Goal: Information Seeking & Learning: Learn about a topic

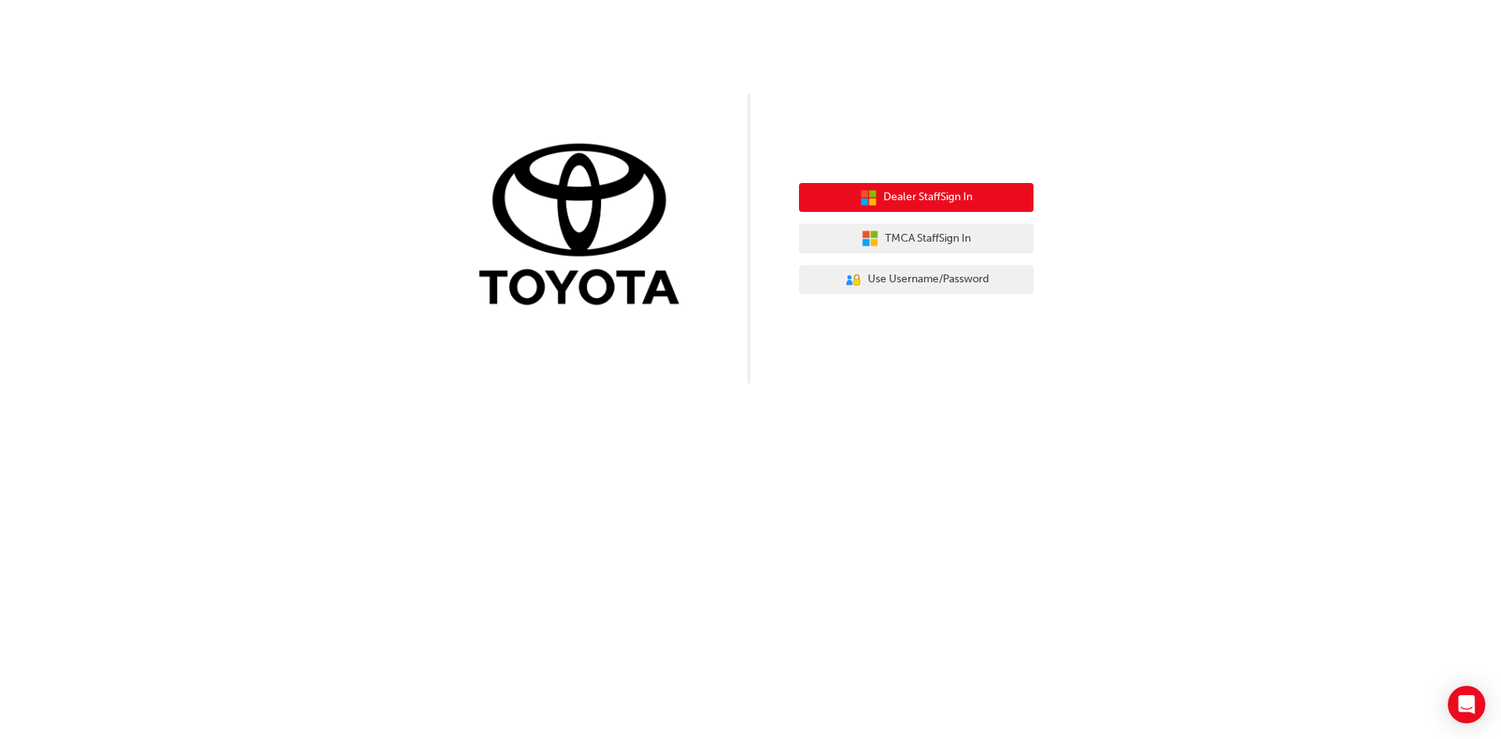
click at [1023, 186] on button "Dealer Staff Sign In" at bounding box center [916, 198] width 235 height 30
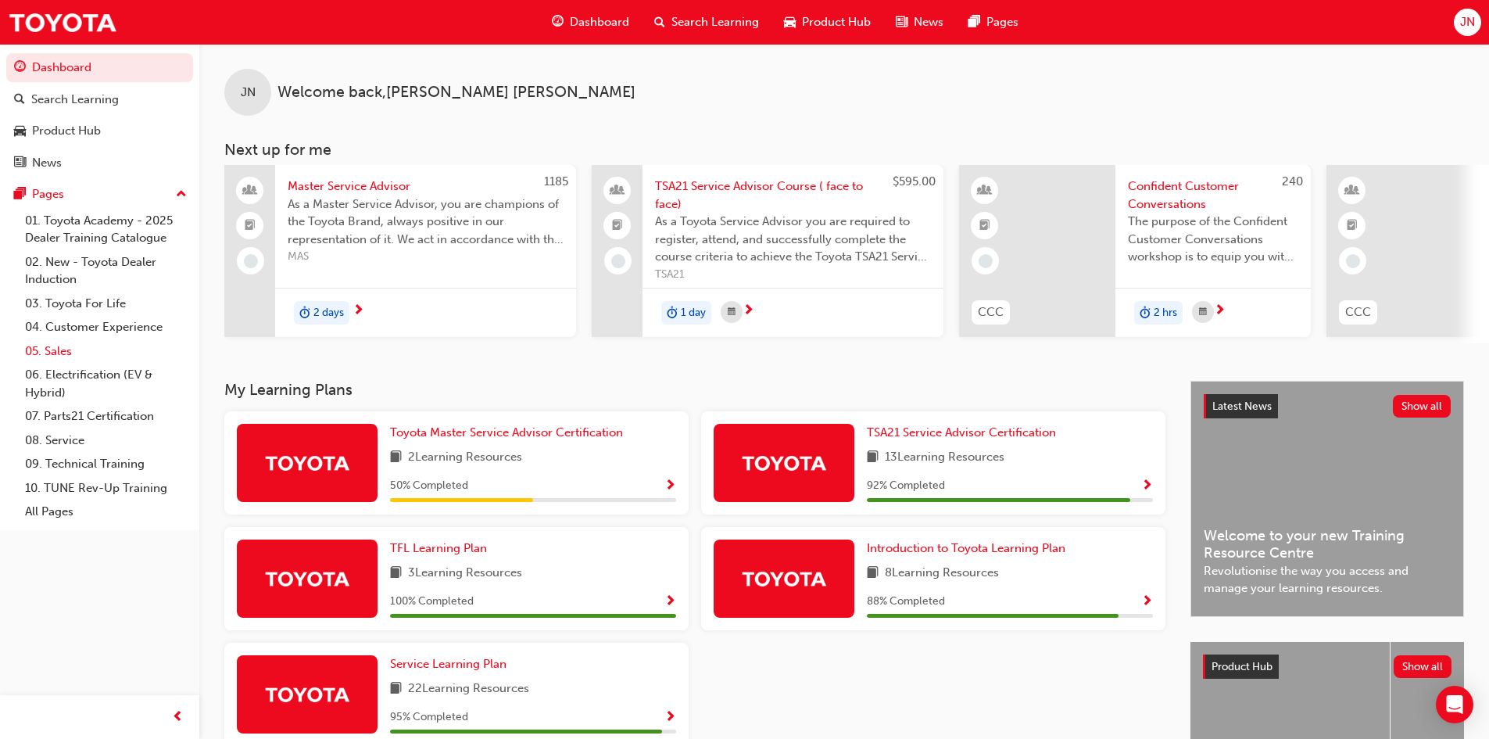
click at [132, 351] on link "05. Sales" at bounding box center [106, 351] width 174 height 24
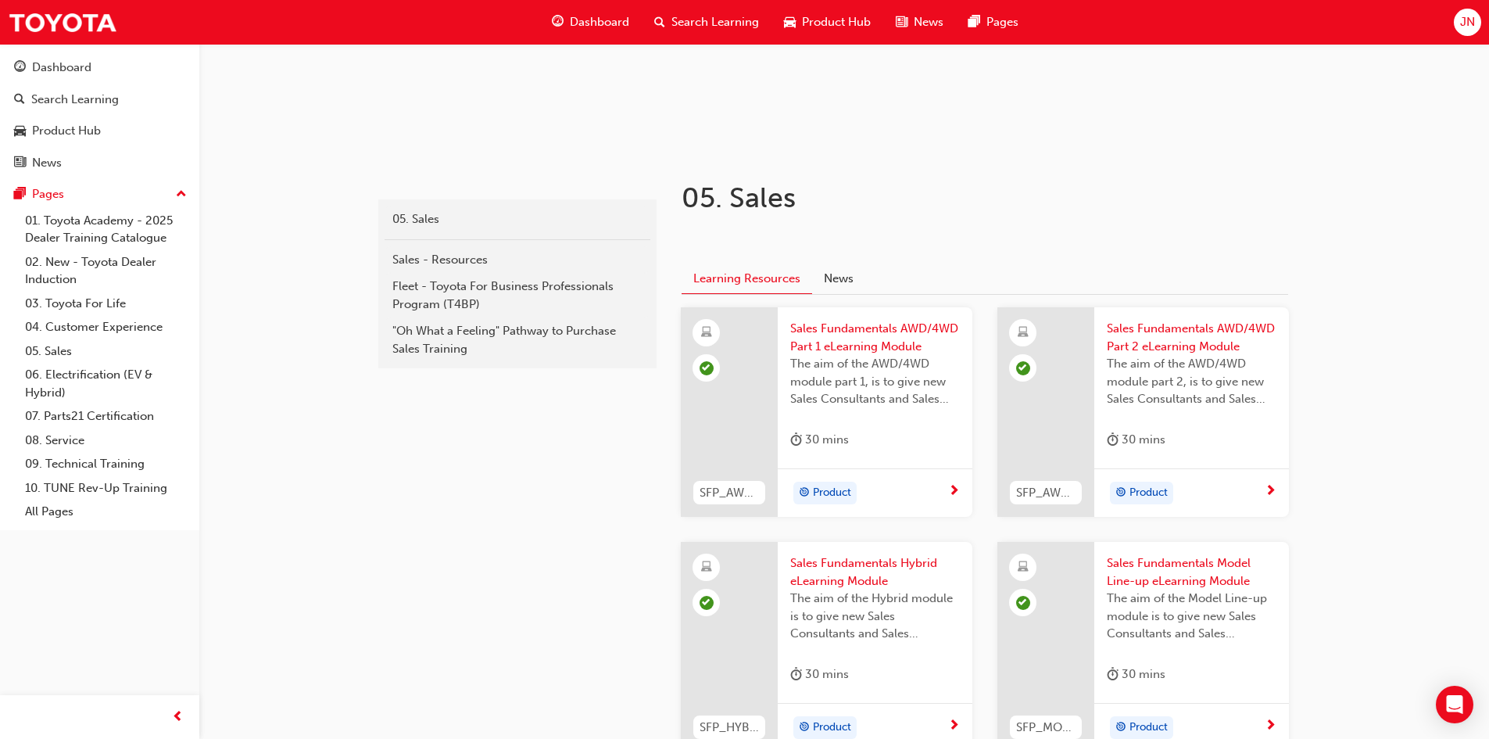
scroll to position [89, 0]
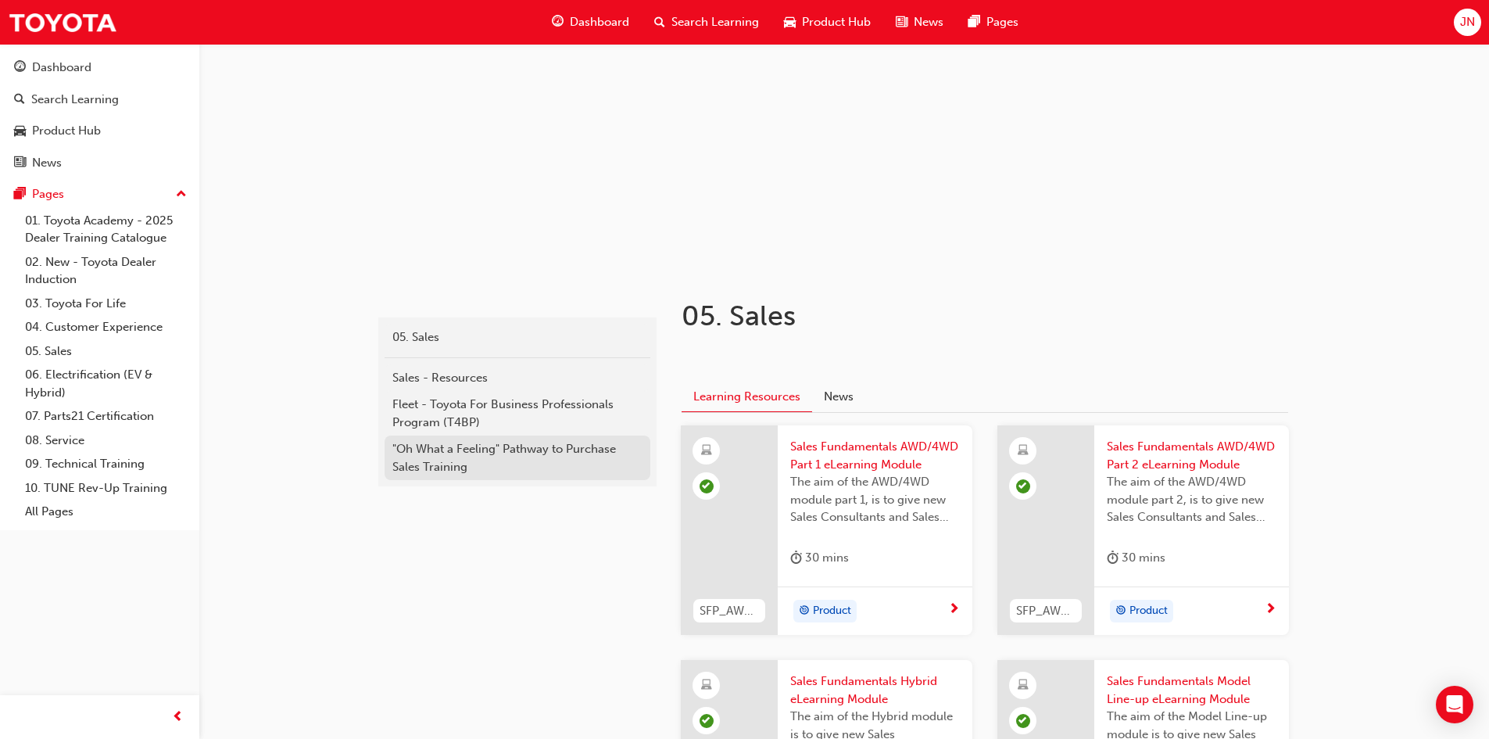
click at [483, 456] on div ""Oh What a Feeling" Pathway to Purchase Sales Training" at bounding box center [517, 457] width 250 height 35
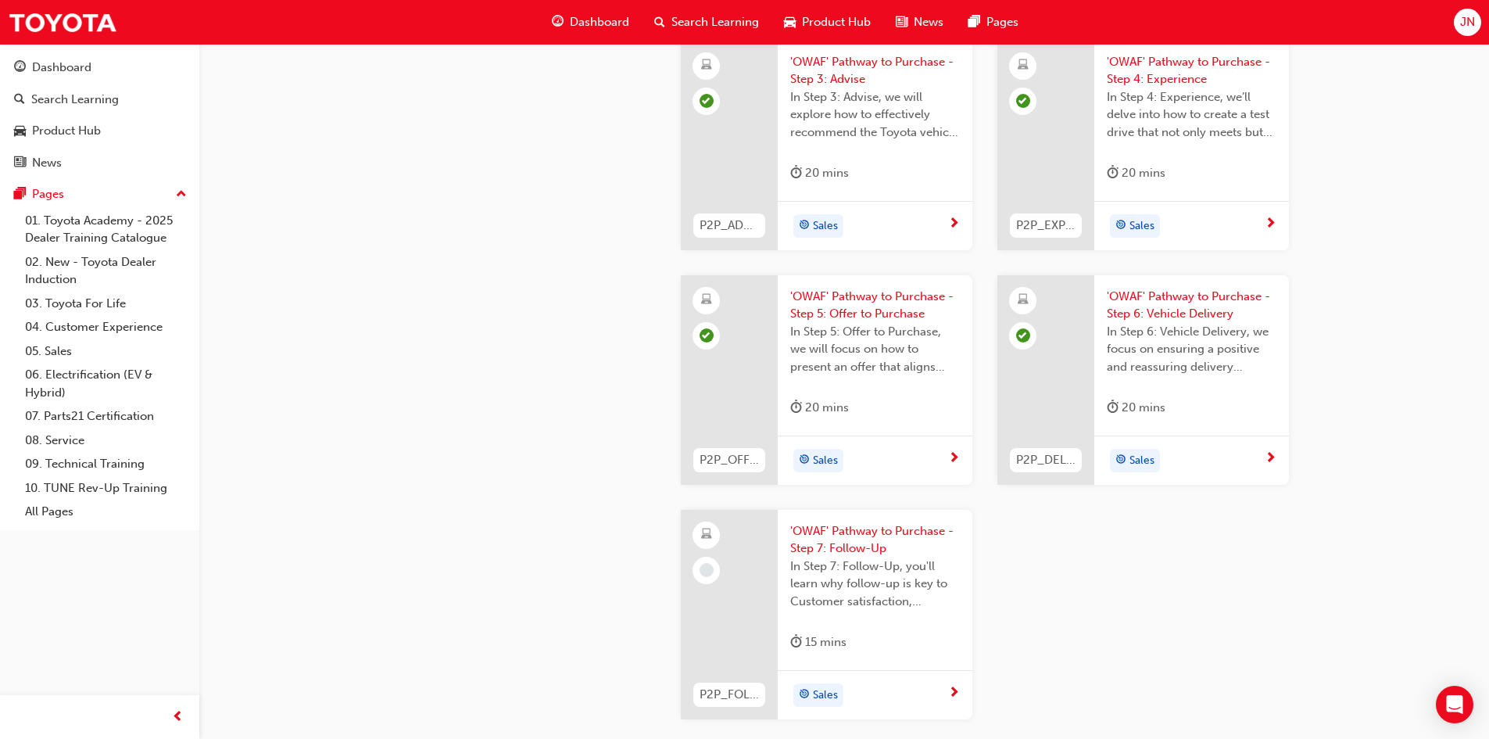
scroll to position [2803, 0]
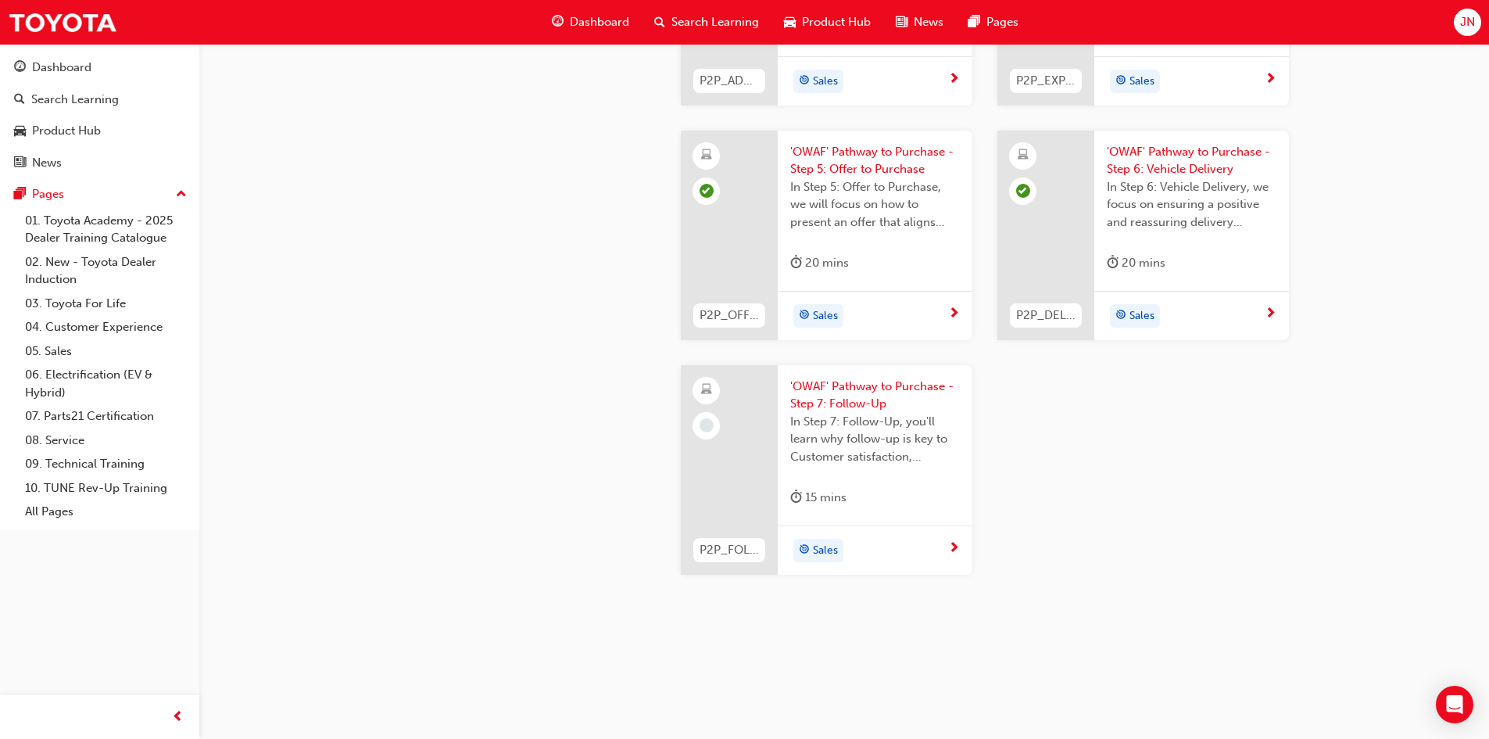
click at [868, 392] on span "'OWAF' Pathway to Purchase - Step 7: Follow-Up" at bounding box center [875, 395] width 170 height 35
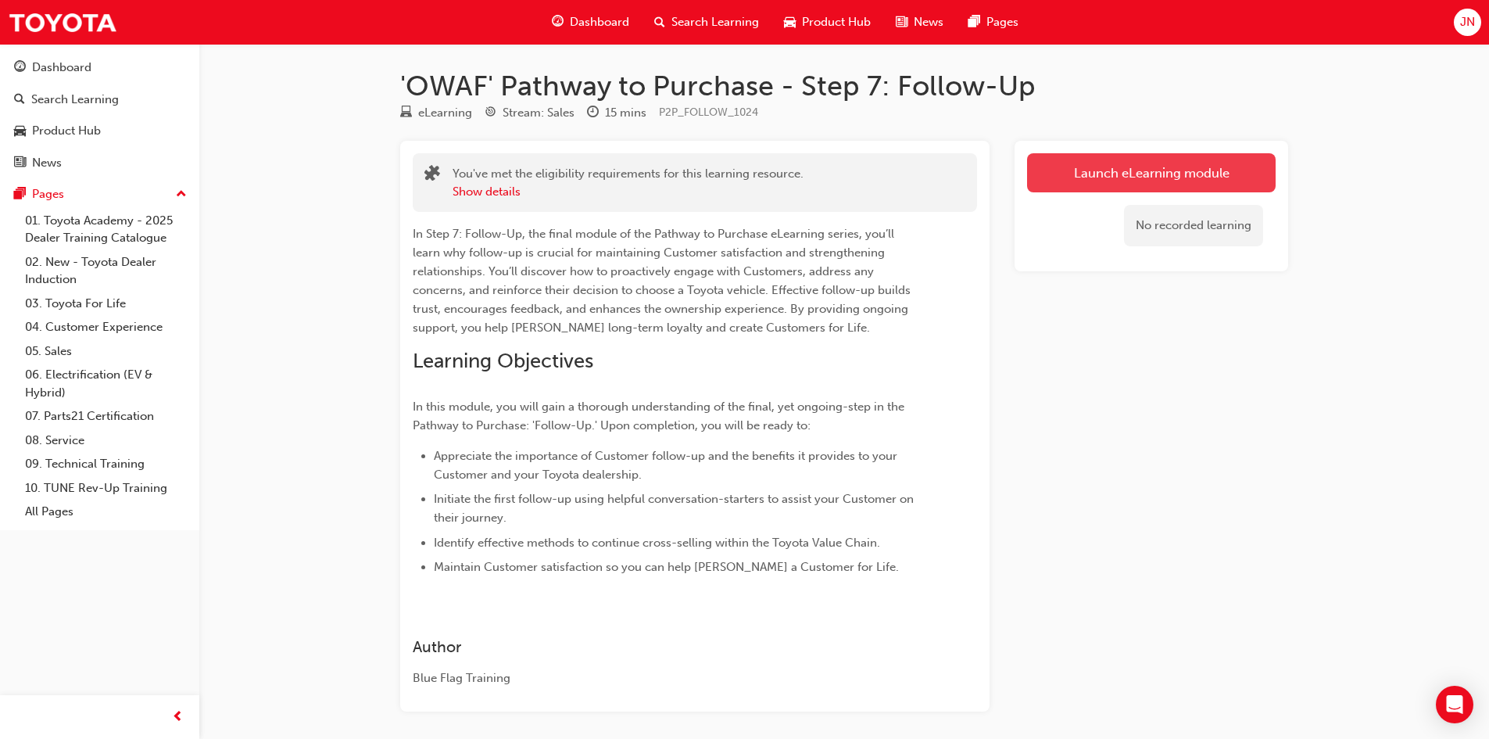
click at [1137, 164] on link "Launch eLearning module" at bounding box center [1151, 172] width 249 height 39
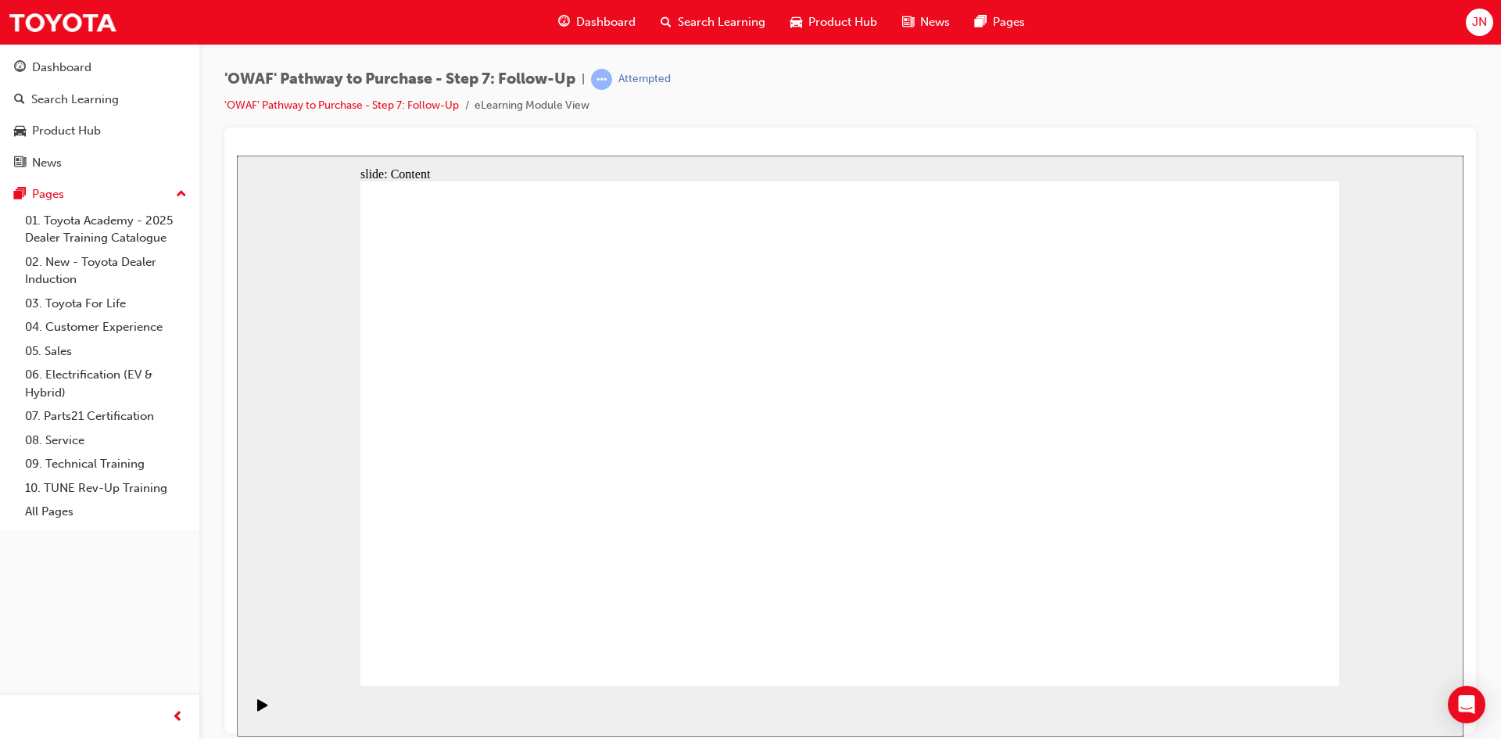
drag, startPoint x: 1202, startPoint y: 533, endPoint x: 1202, endPoint y: 522, distance: 11.0
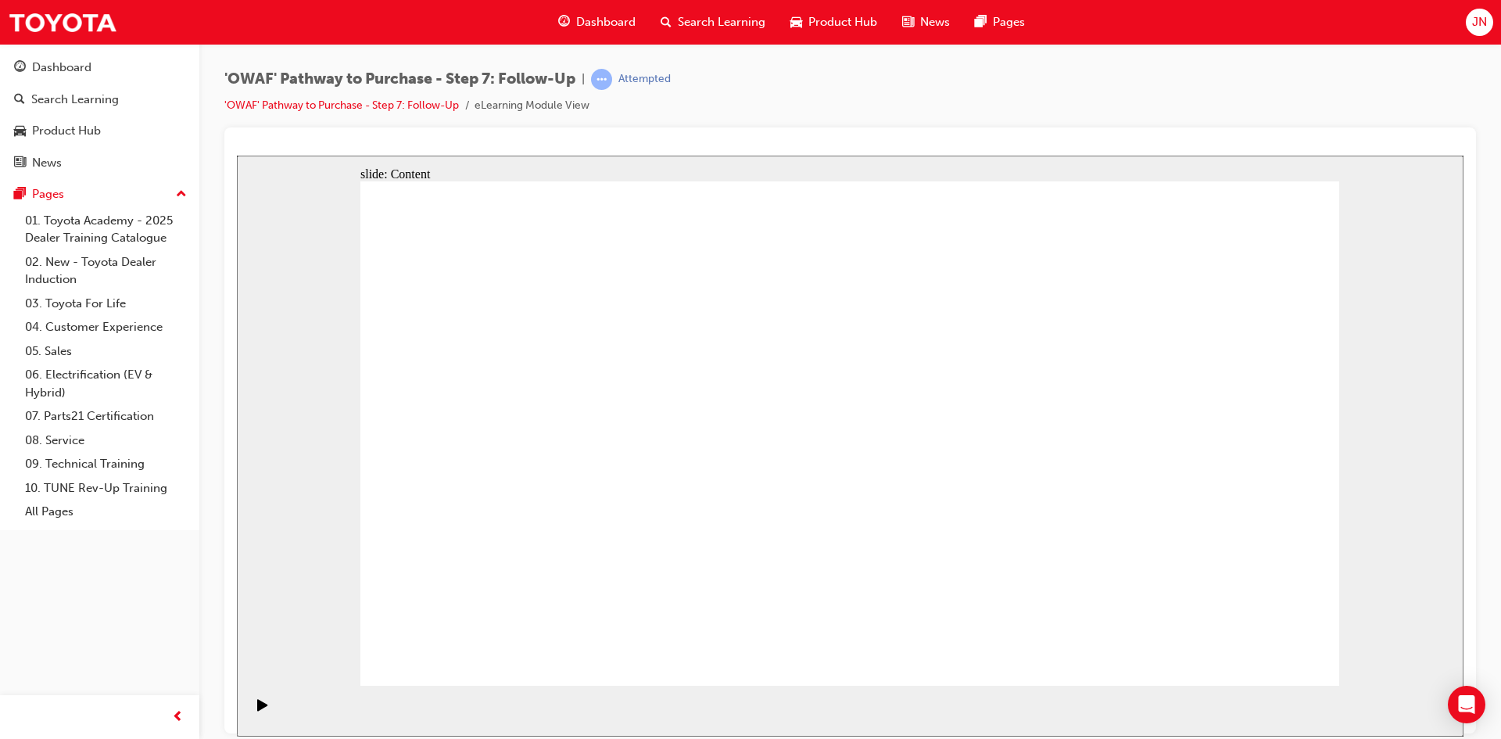
drag, startPoint x: 1243, startPoint y: 663, endPoint x: 1258, endPoint y: 654, distance: 17.2
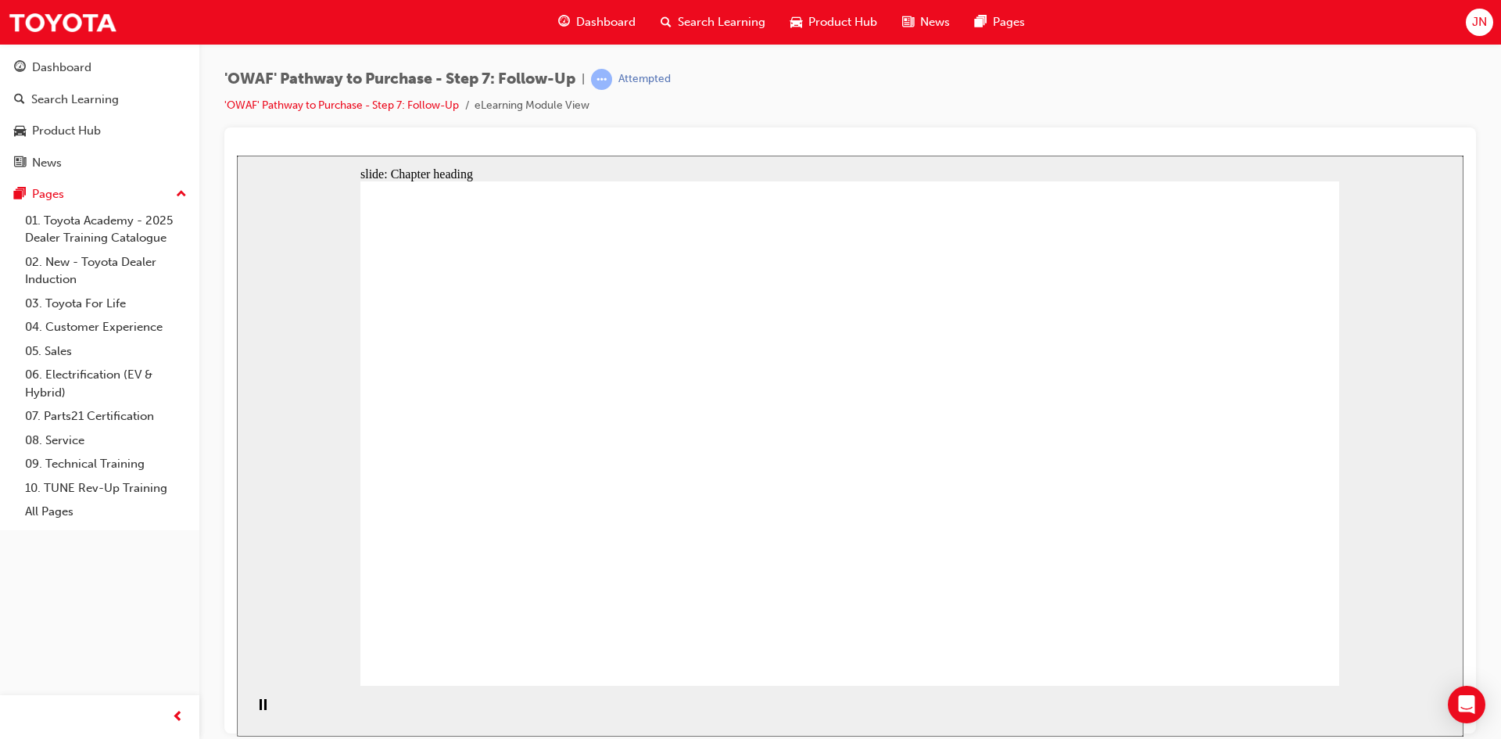
drag, startPoint x: 1295, startPoint y: 665, endPoint x: 1281, endPoint y: 653, distance: 18.3
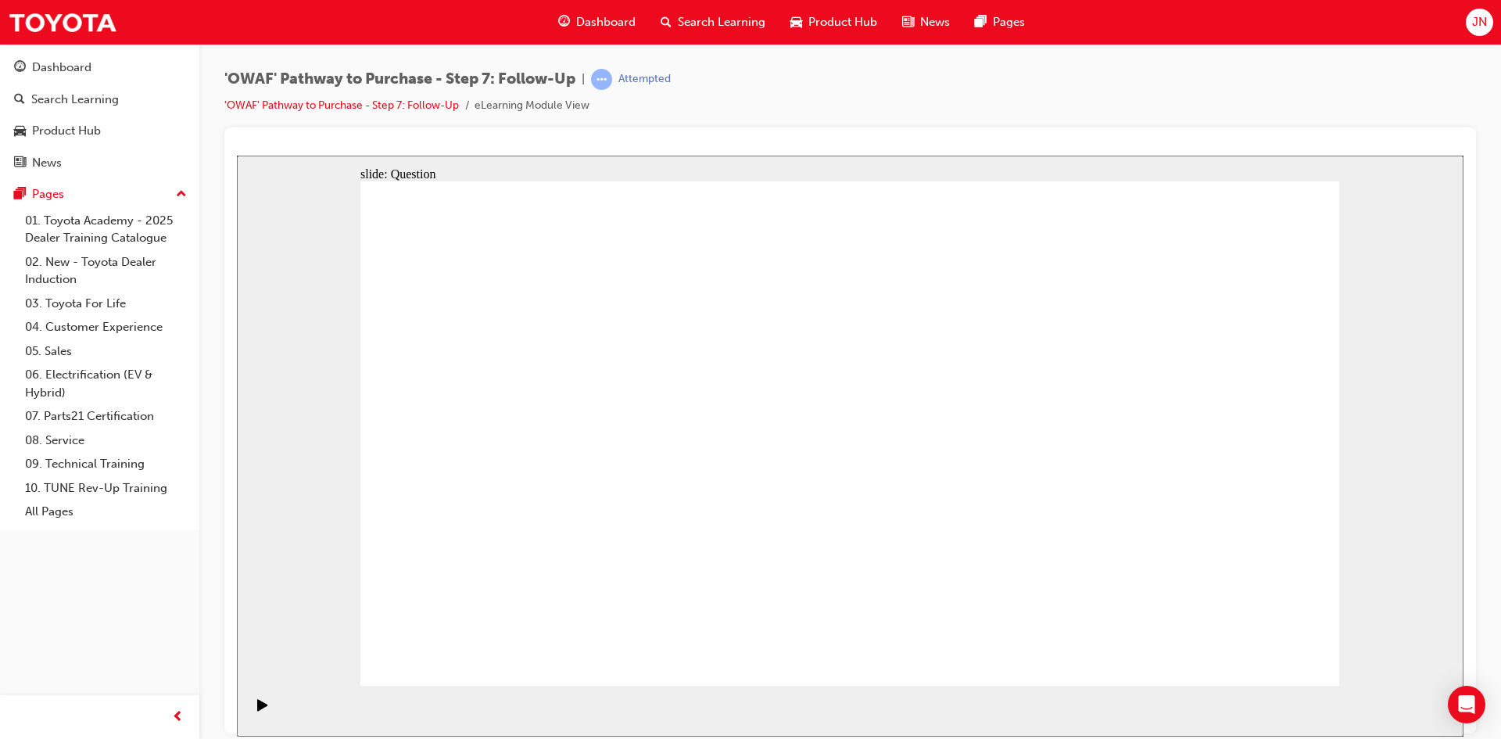
radio input "true"
drag, startPoint x: 710, startPoint y: 560, endPoint x: 885, endPoint y: 373, distance: 256.1
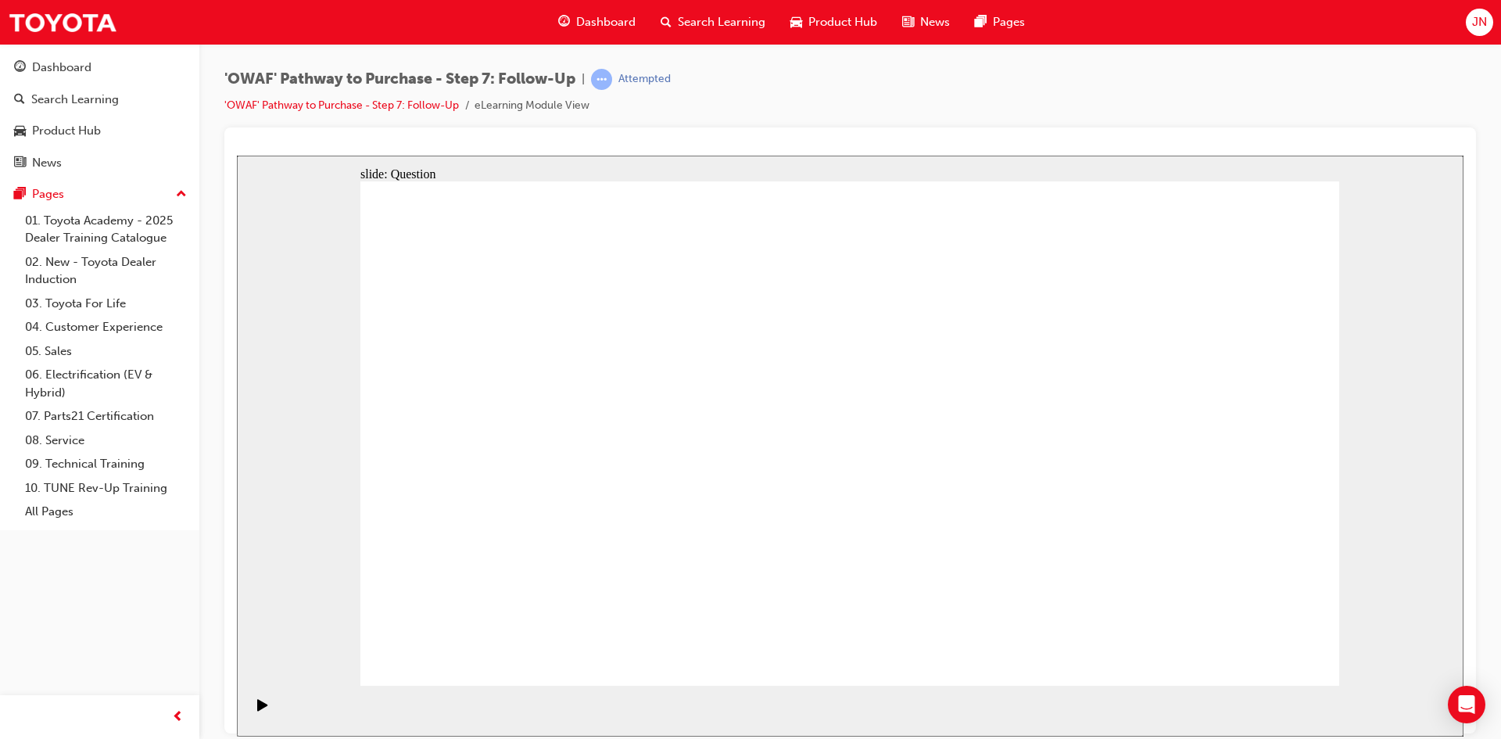
drag, startPoint x: 875, startPoint y: 612, endPoint x: 668, endPoint y: 421, distance: 282.1
drag, startPoint x: 662, startPoint y: 434, endPoint x: 890, endPoint y: 629, distance: 299.4
drag, startPoint x: 890, startPoint y: 629, endPoint x: 672, endPoint y: 441, distance: 287.1
drag, startPoint x: 1070, startPoint y: 569, endPoint x: 749, endPoint y: 475, distance: 334.7
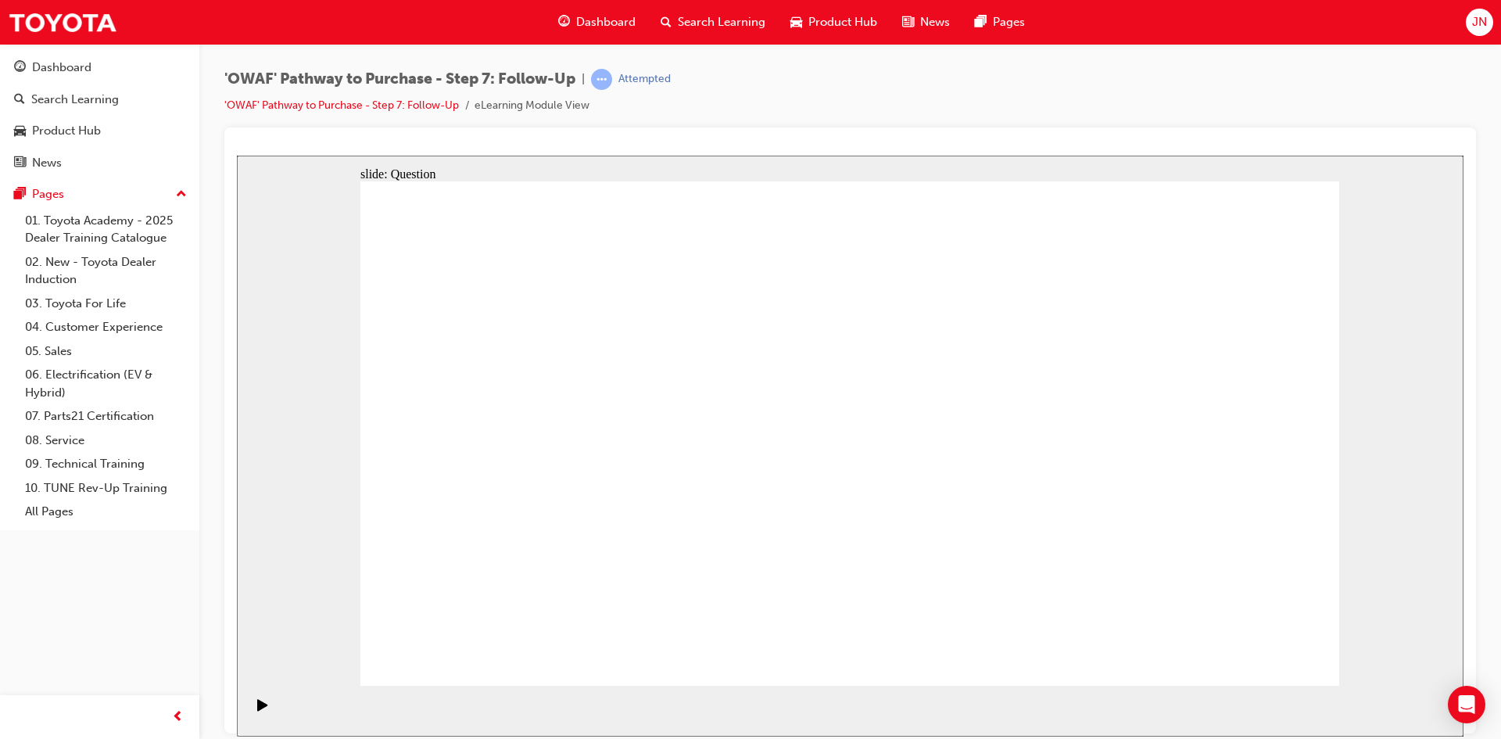
radio input "true"
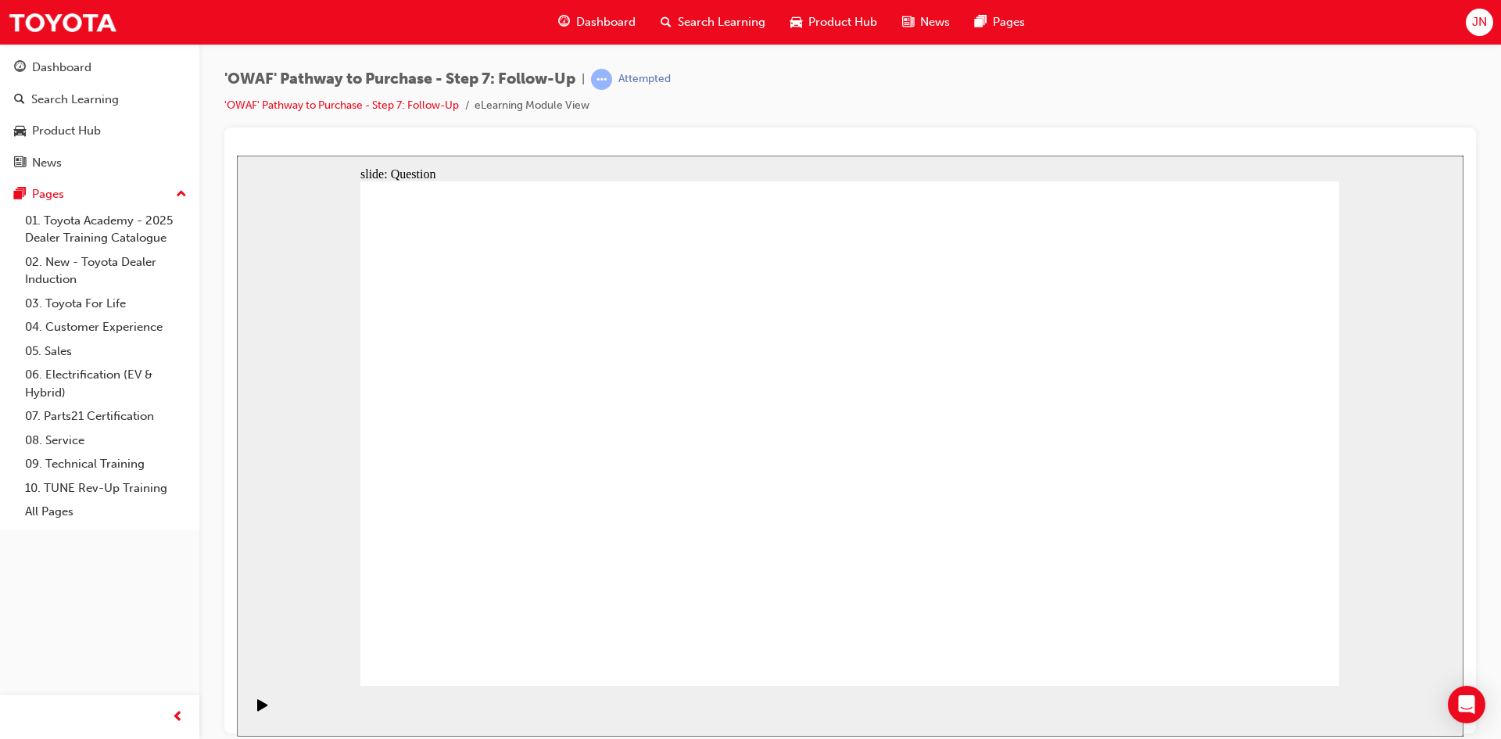
radio input "true"
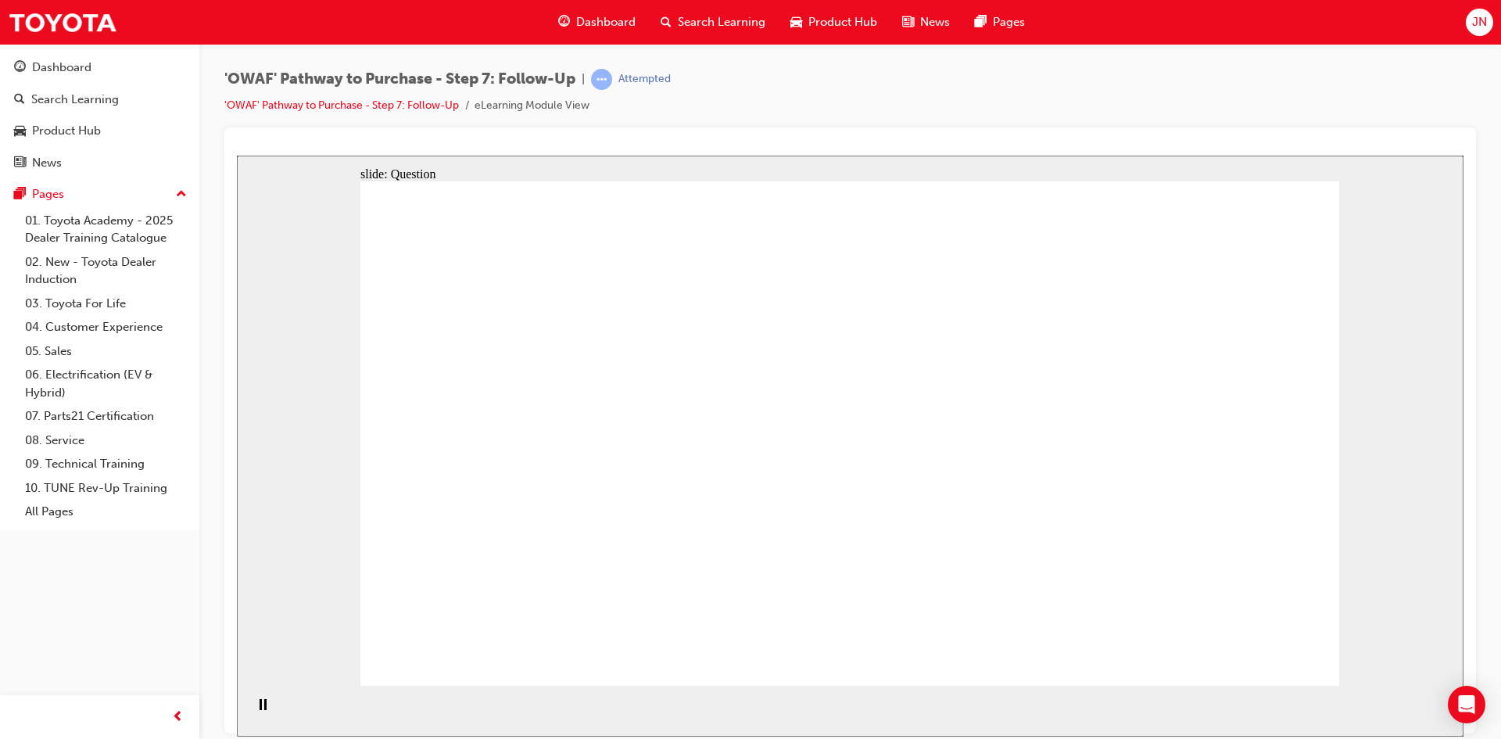
radio input "true"
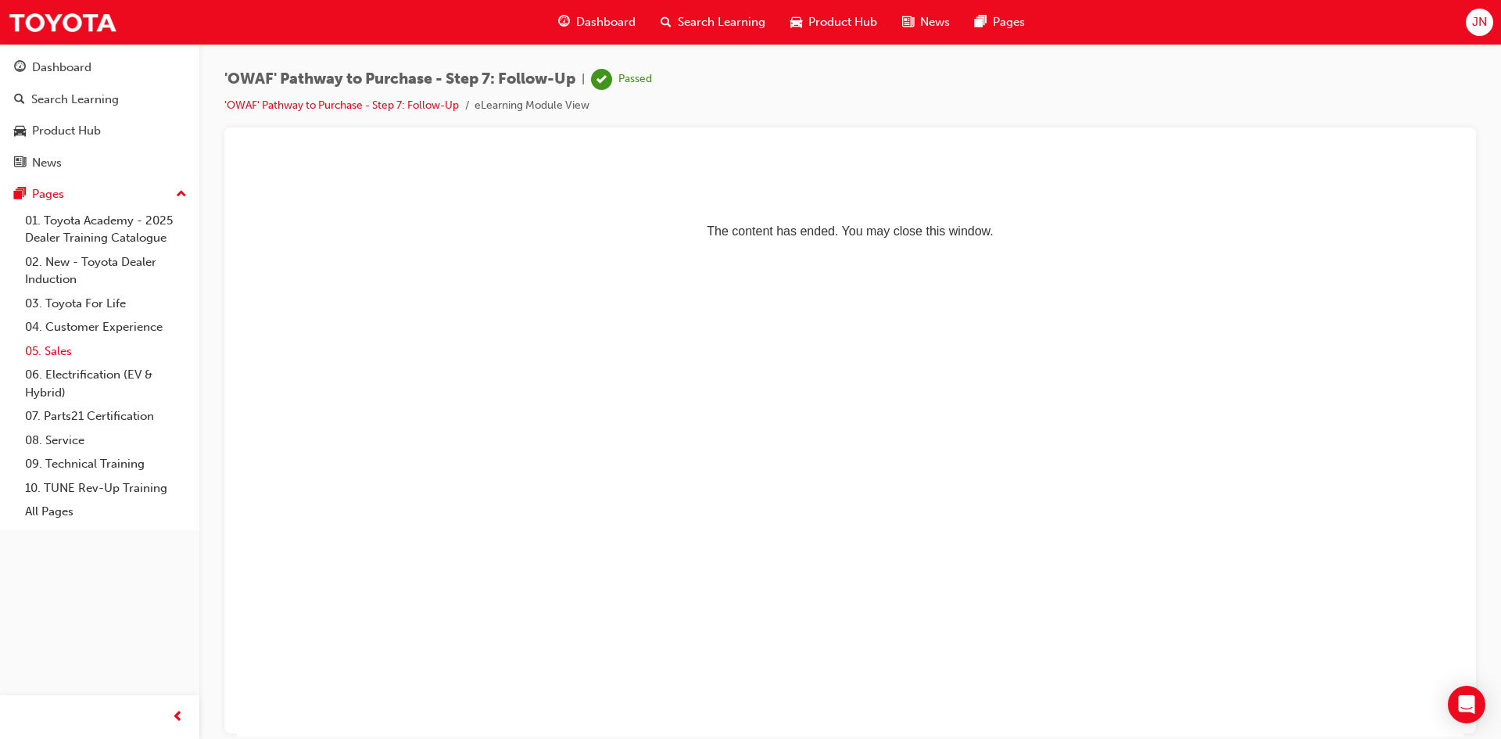
click at [125, 347] on link "05. Sales" at bounding box center [106, 351] width 174 height 24
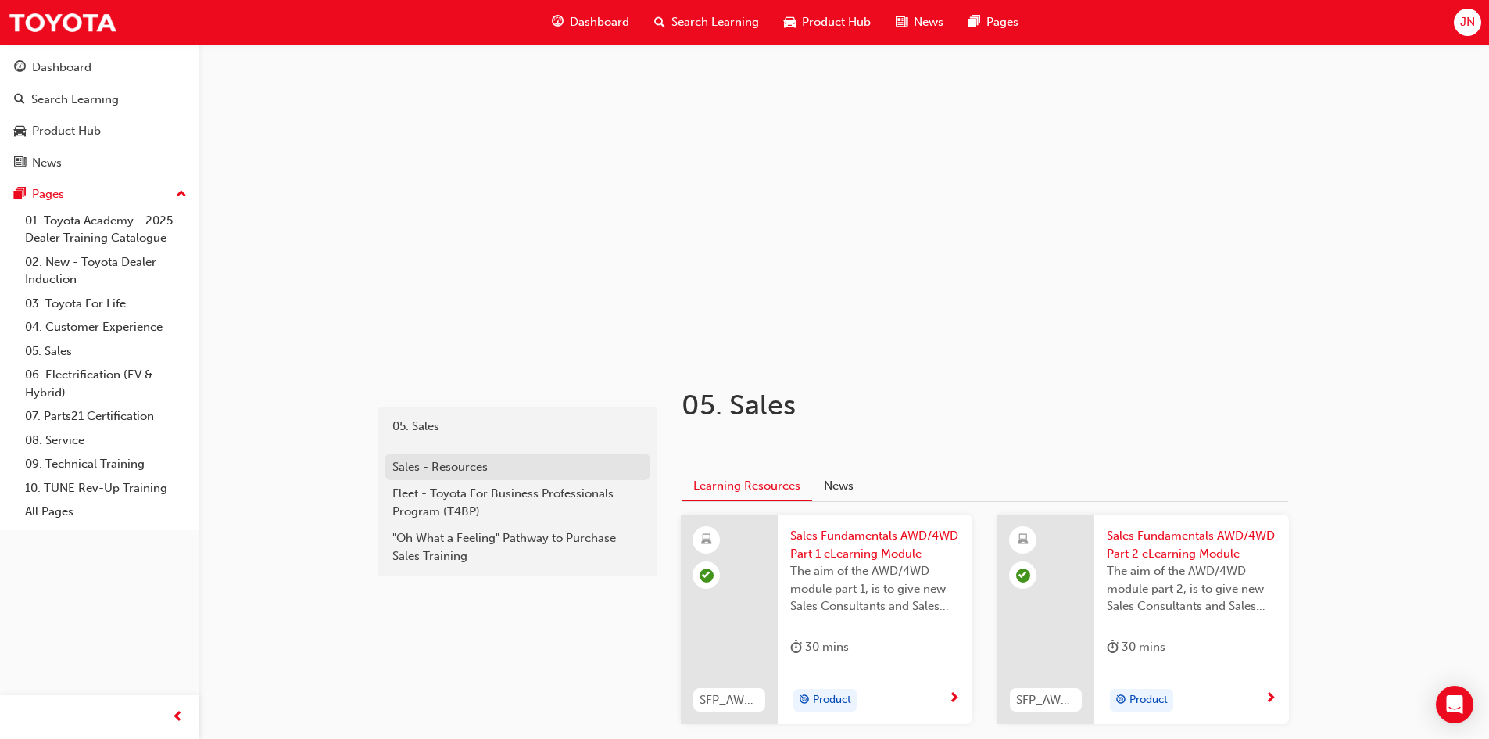
click at [539, 465] on div "Sales - Resources" at bounding box center [517, 467] width 250 height 18
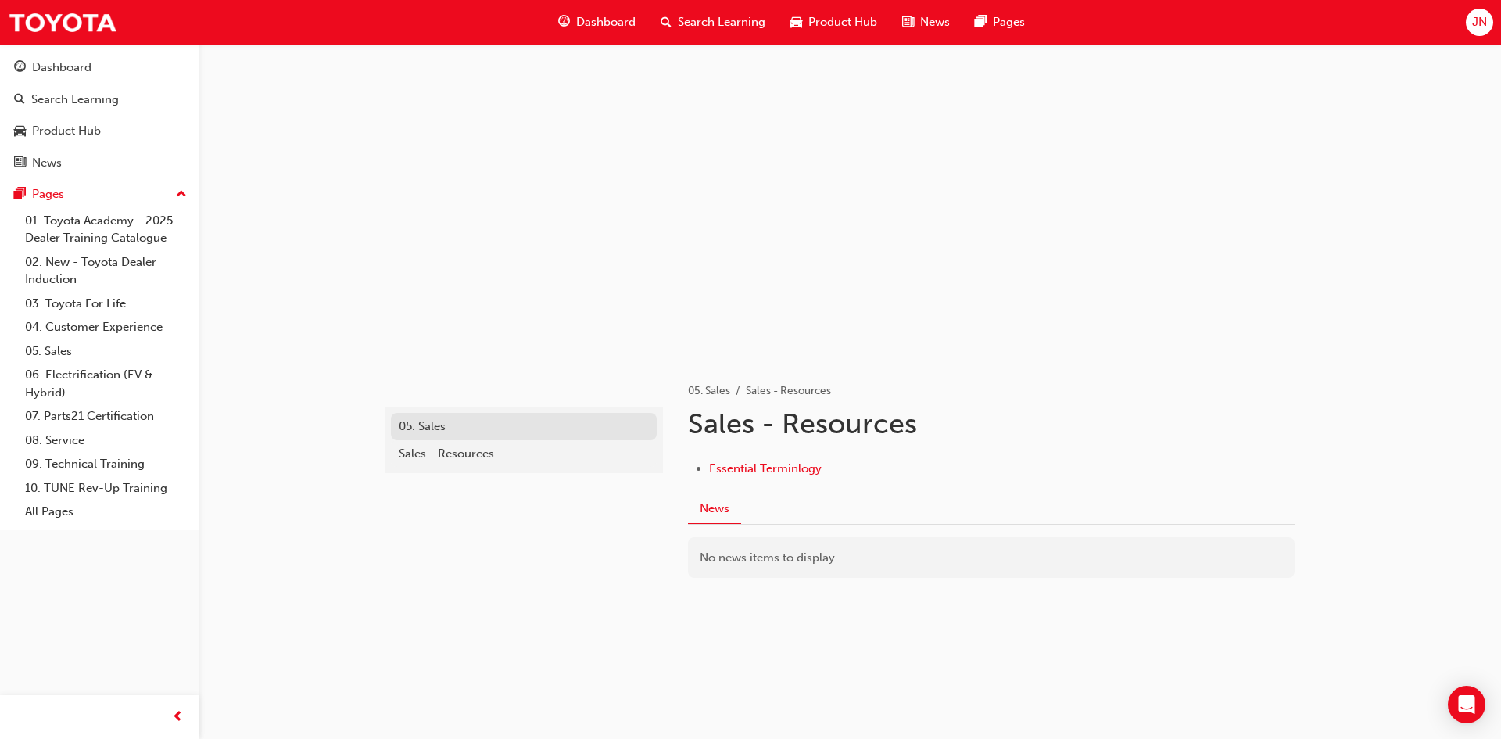
click at [539, 424] on div "05. Sales" at bounding box center [524, 426] width 250 height 18
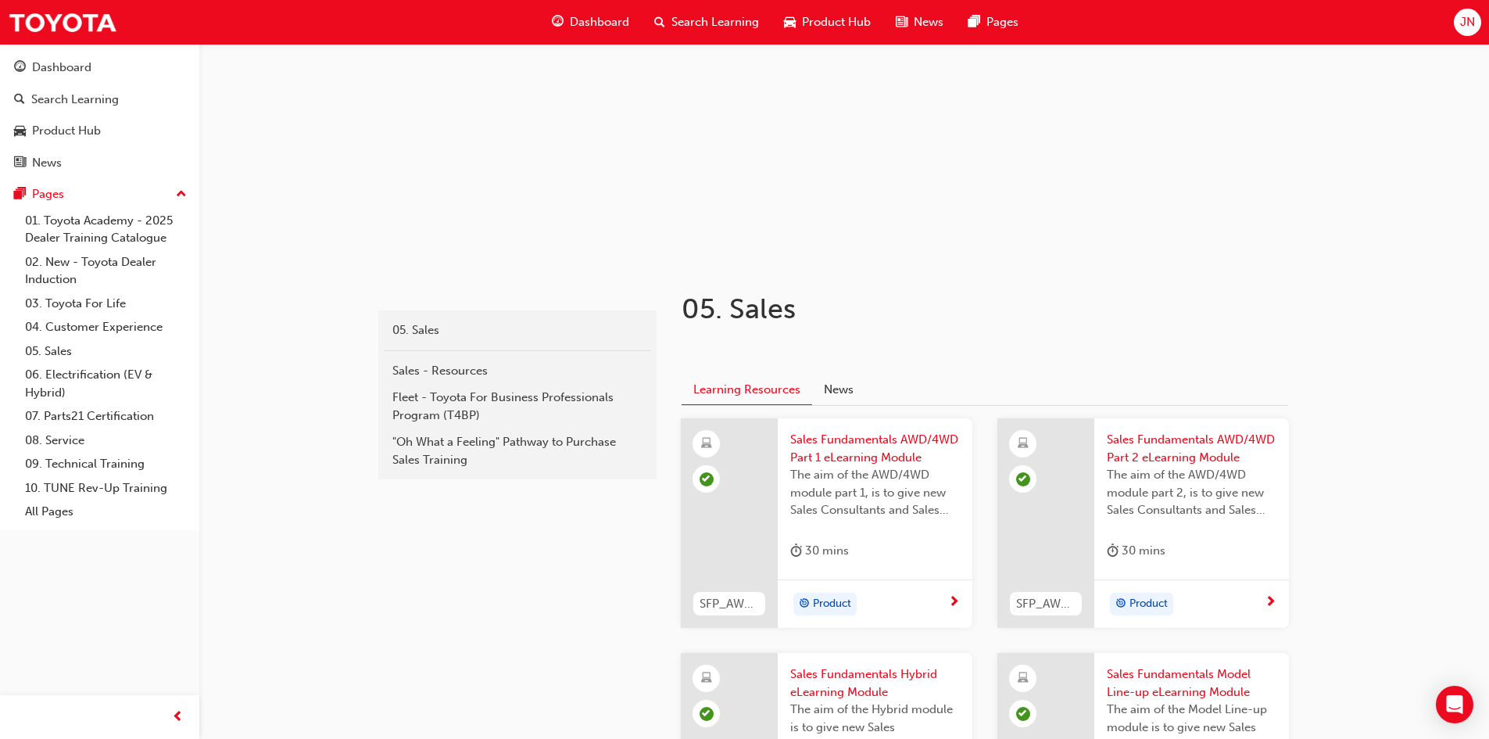
scroll to position [89, 0]
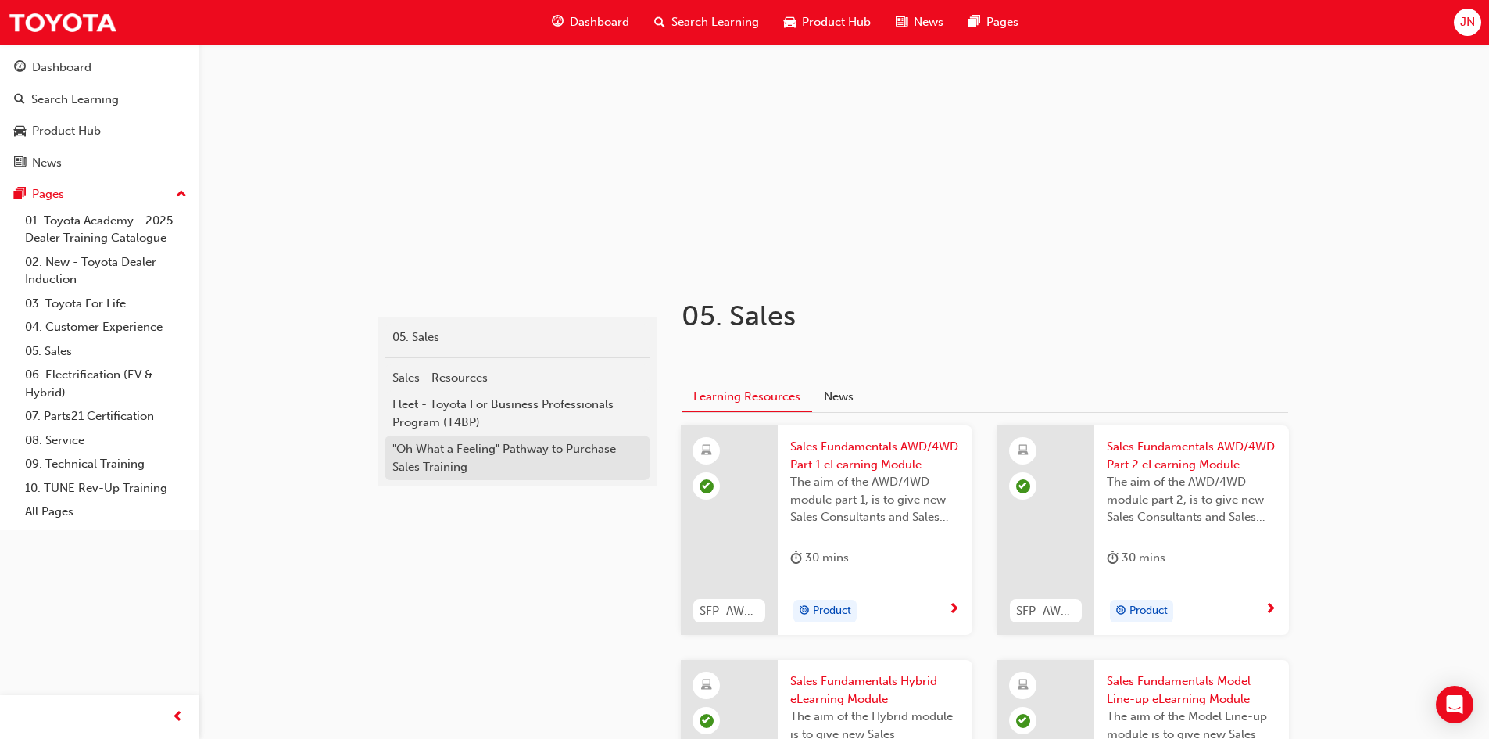
click at [467, 444] on div ""Oh What a Feeling" Pathway to Purchase Sales Training" at bounding box center [517, 457] width 250 height 35
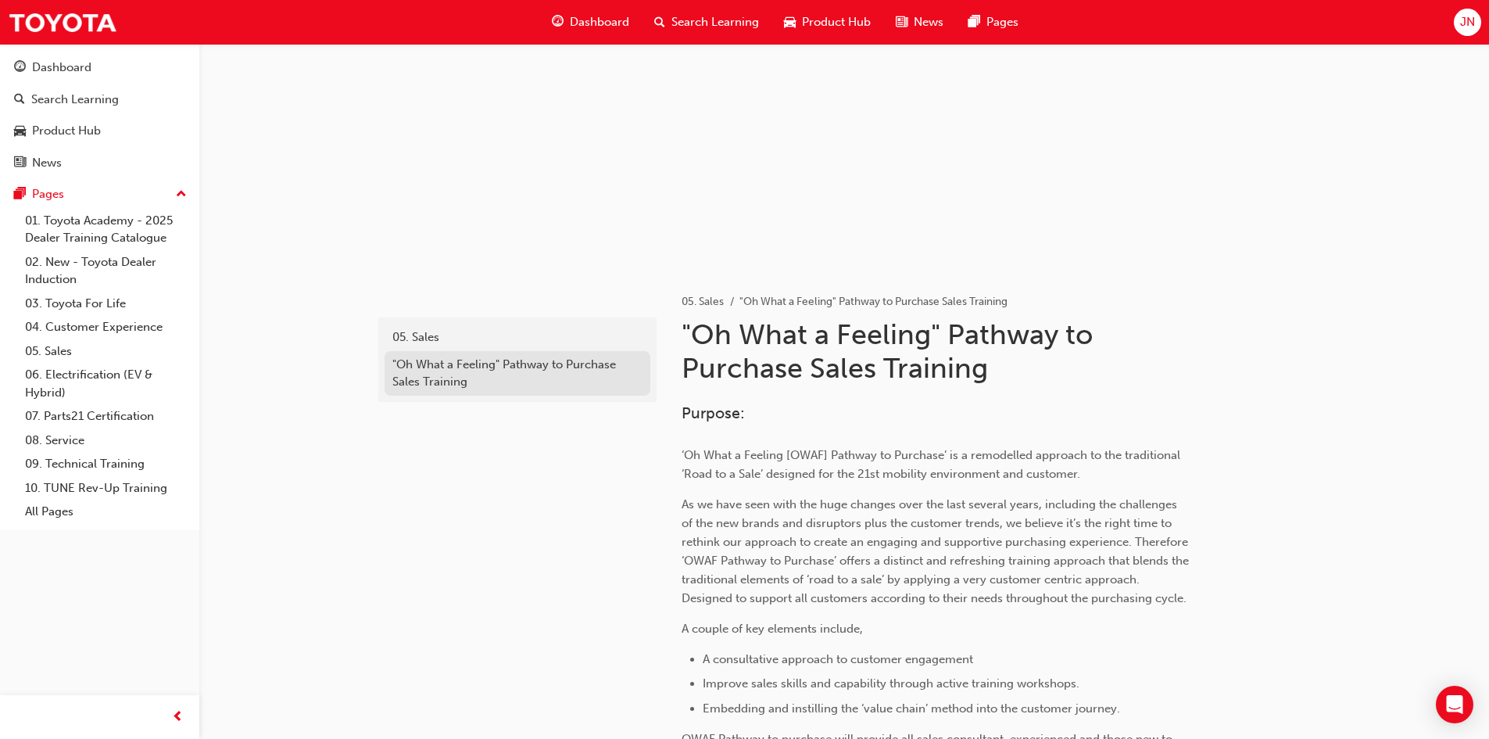
click at [487, 389] on div ""Oh What a Feeling" Pathway to Purchase Sales Training" at bounding box center [517, 373] width 250 height 35
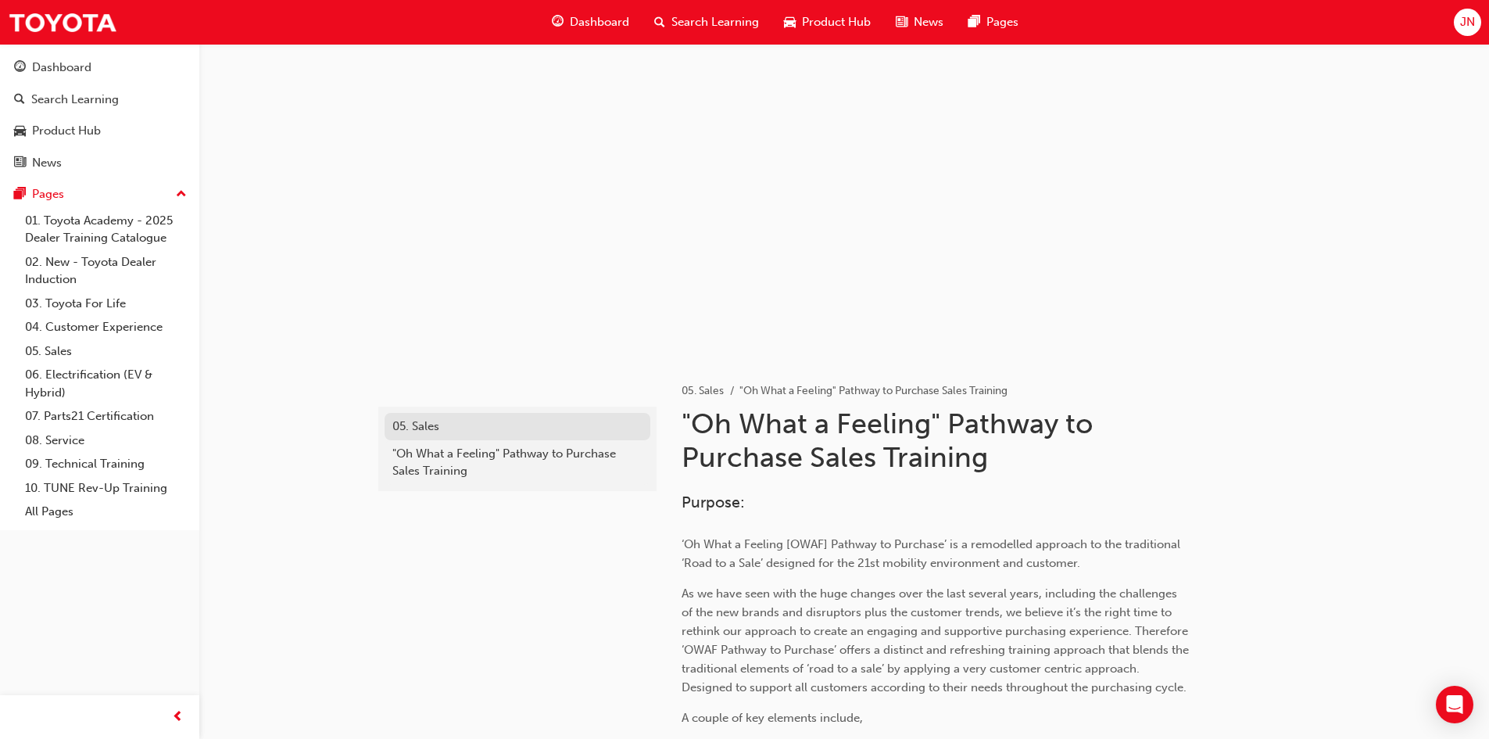
click at [531, 422] on div "05. Sales" at bounding box center [517, 426] width 250 height 18
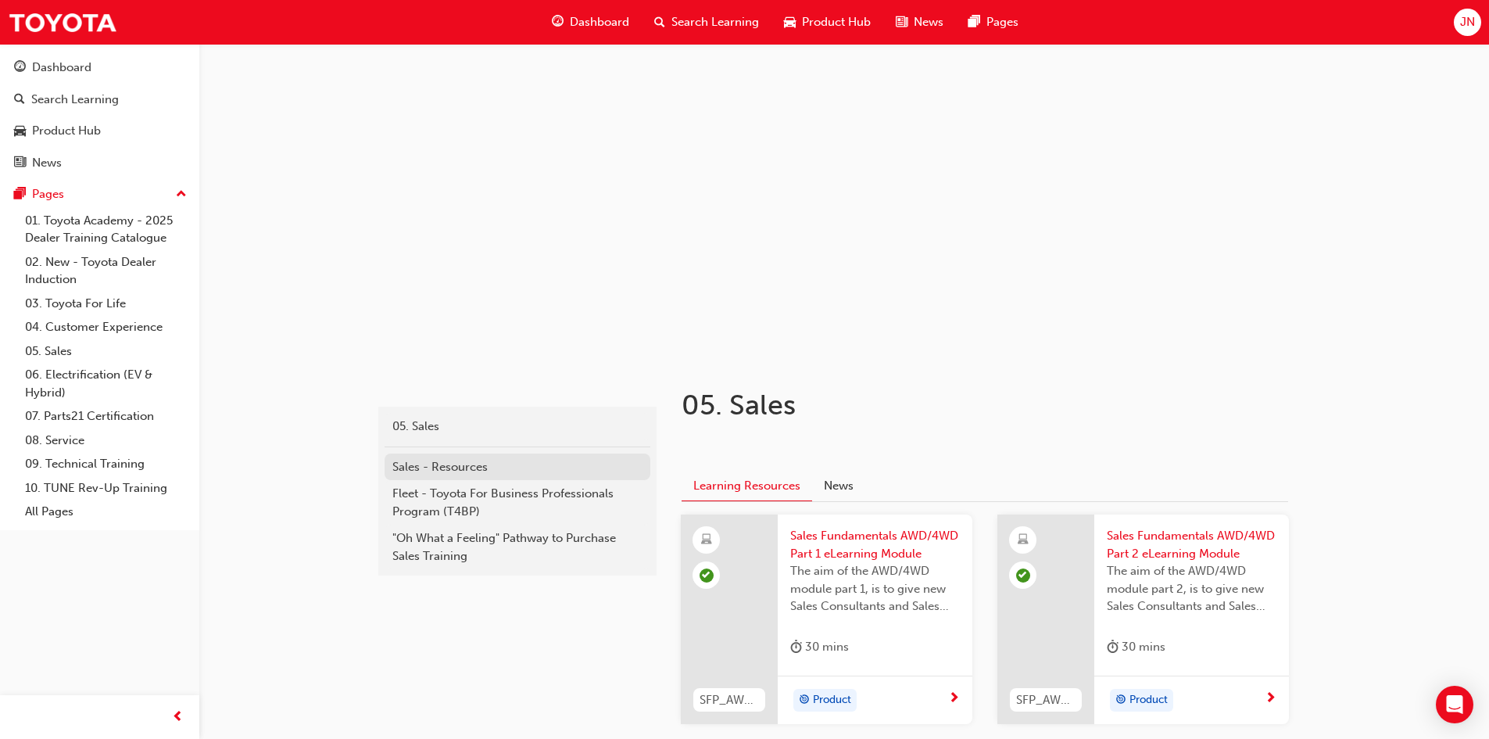
click at [535, 466] on div "Sales - Resources" at bounding box center [517, 467] width 250 height 18
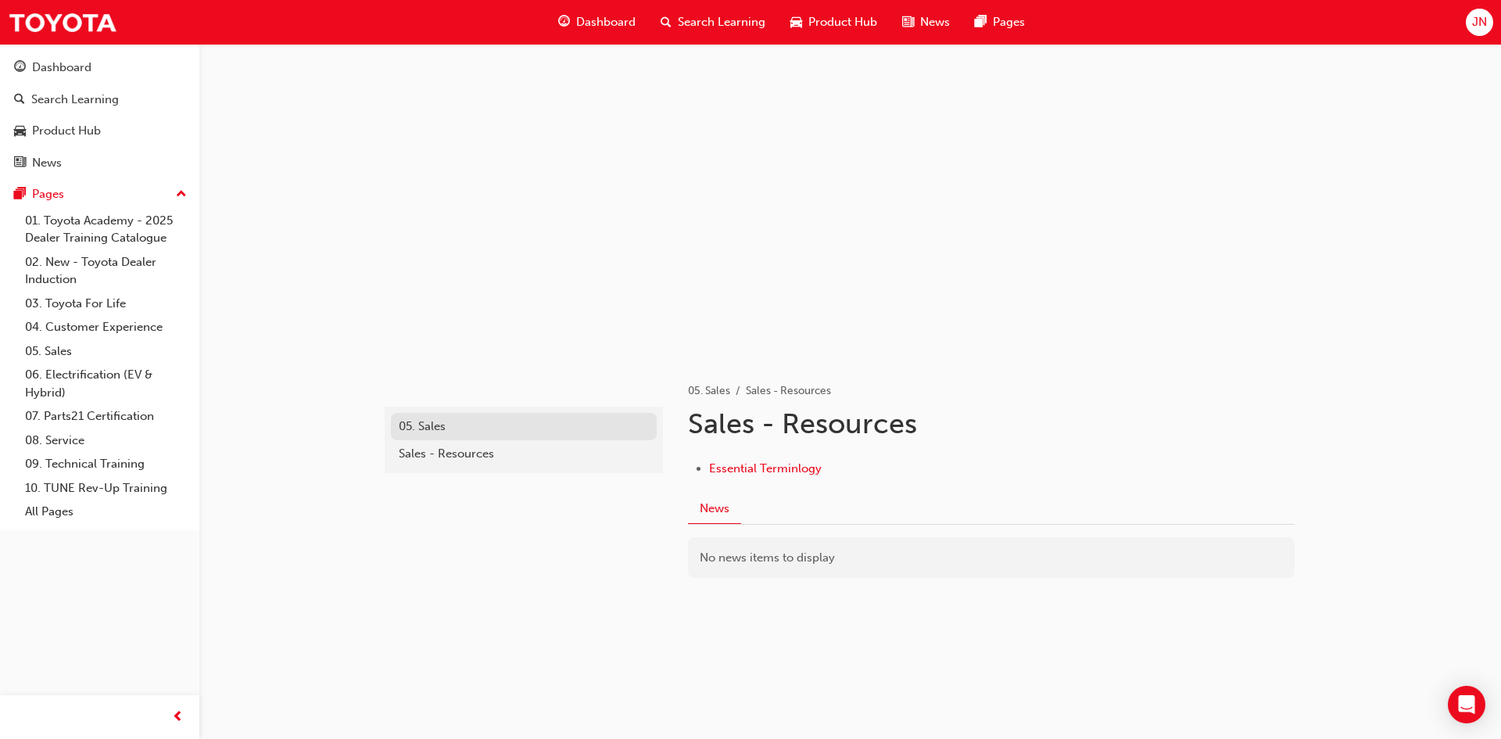
click at [523, 428] on div "05. Sales" at bounding box center [524, 426] width 250 height 18
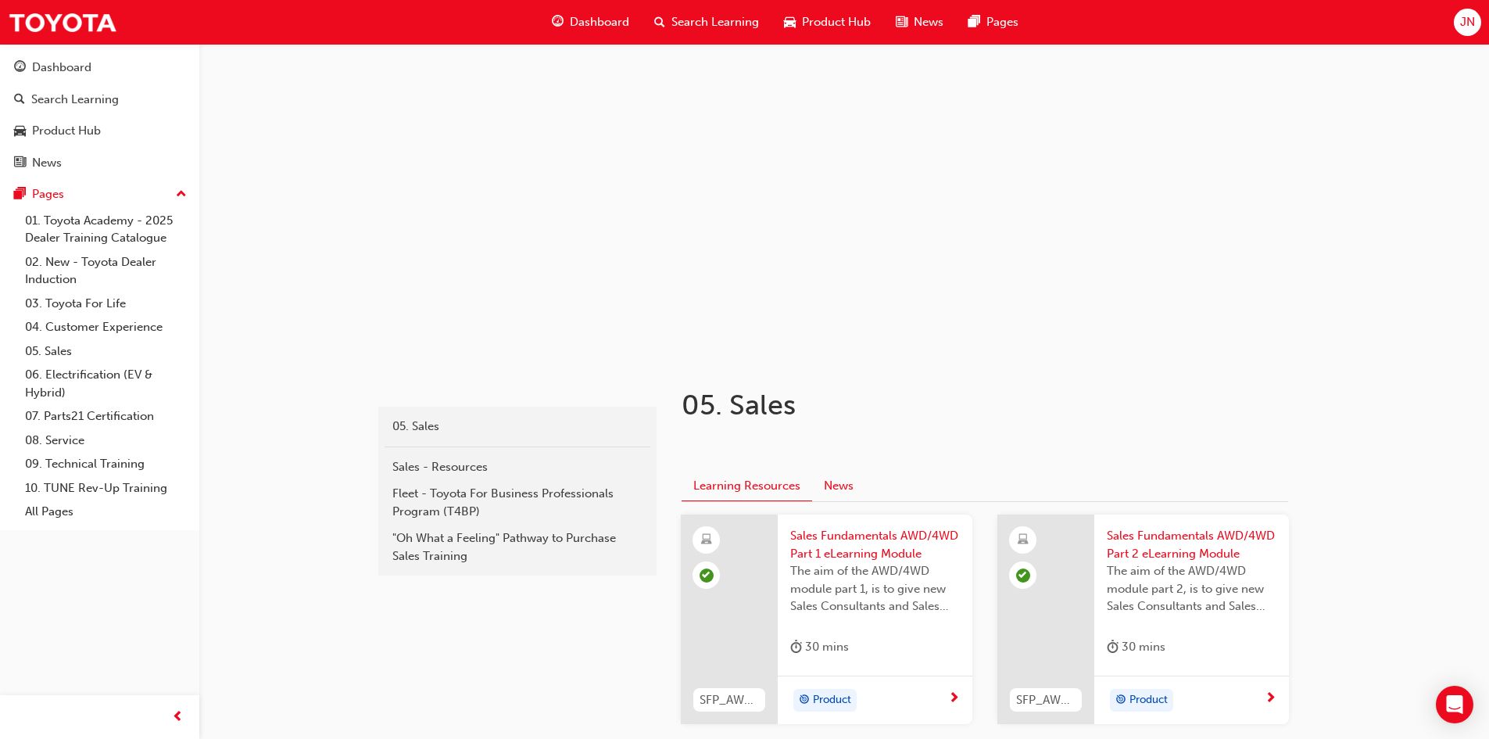
click at [840, 494] on button "News" at bounding box center [838, 486] width 53 height 30
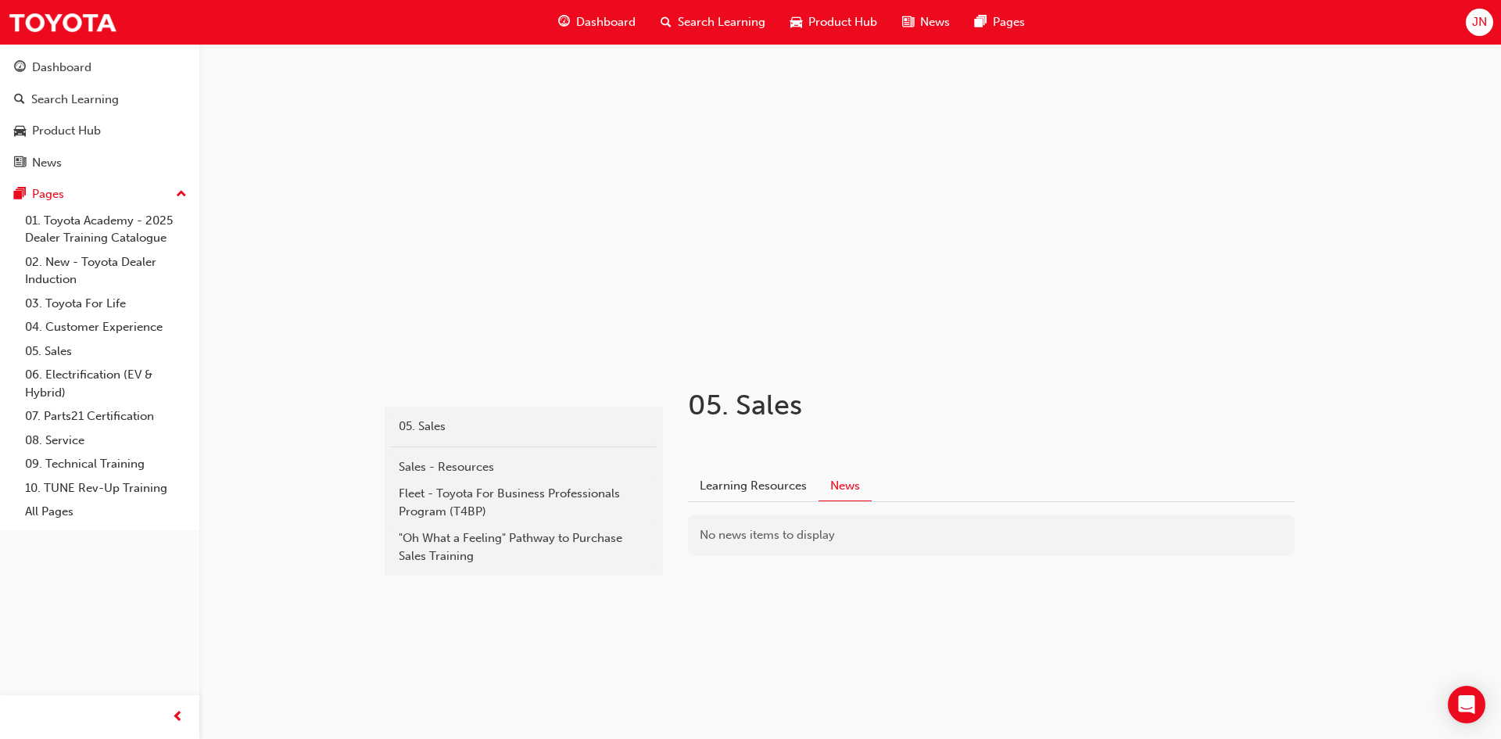
click at [614, 21] on span "Dashboard" at bounding box center [605, 22] width 59 height 18
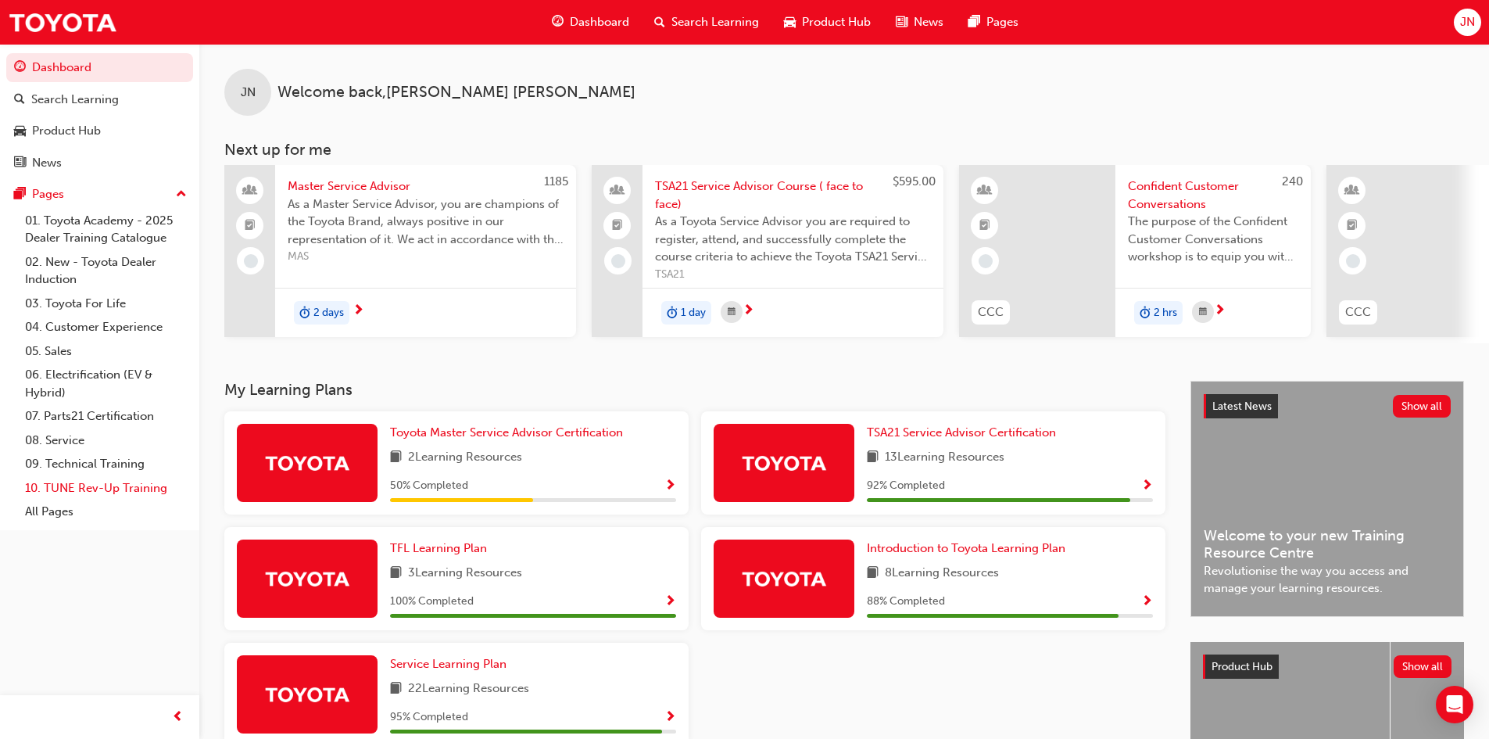
click at [84, 489] on link "10. TUNE Rev-Up Training" at bounding box center [106, 488] width 174 height 24
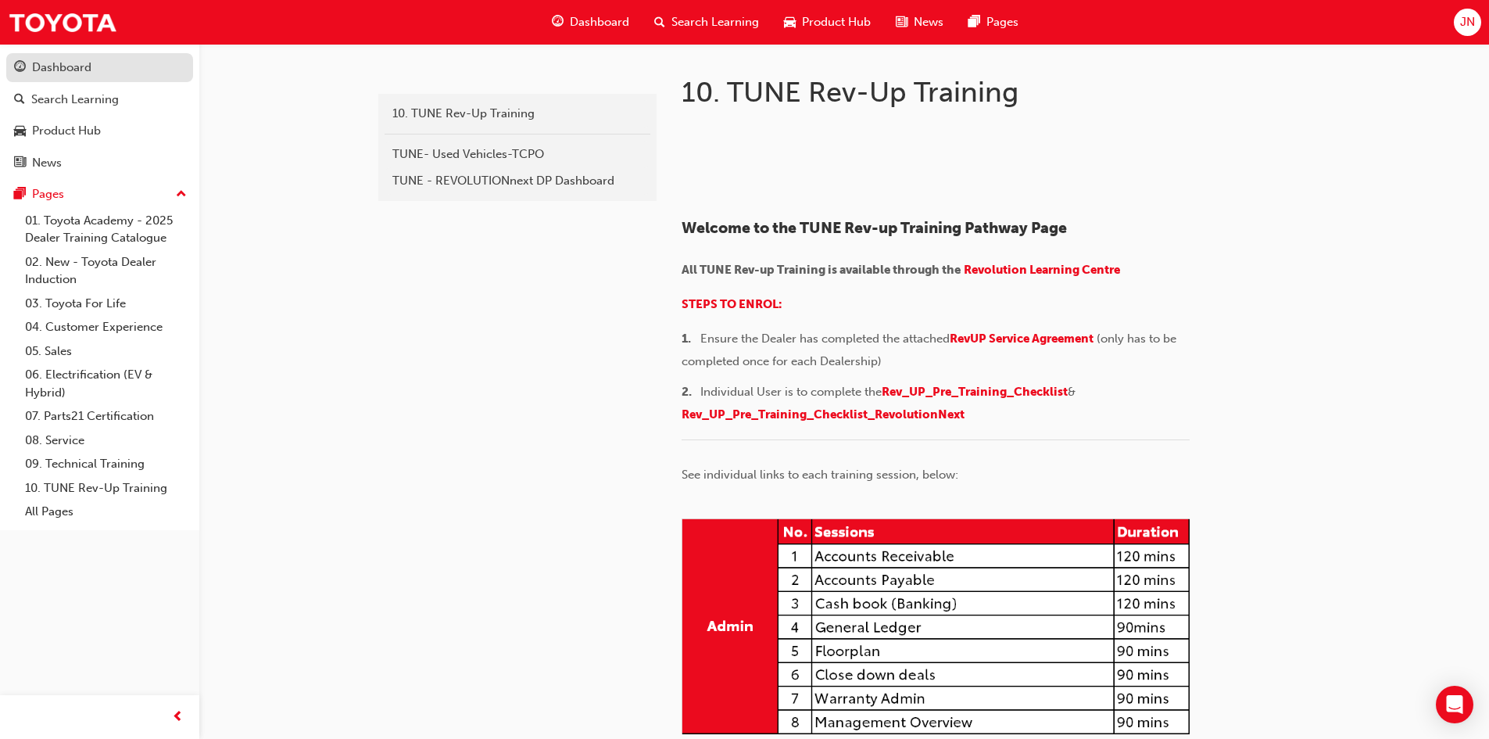
click at [109, 65] on div "Dashboard" at bounding box center [99, 68] width 171 height 20
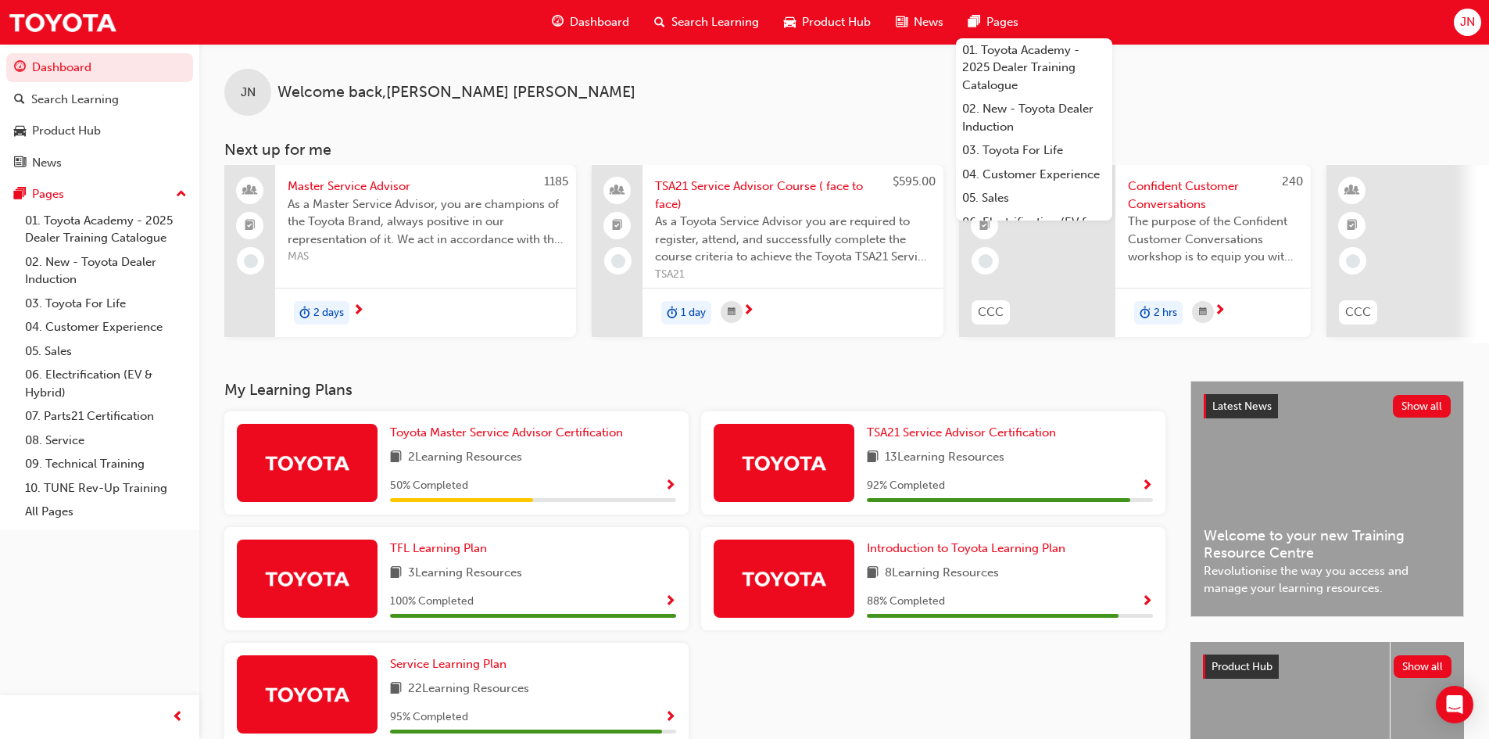
click at [1006, 23] on span "Pages" at bounding box center [1003, 22] width 32 height 18
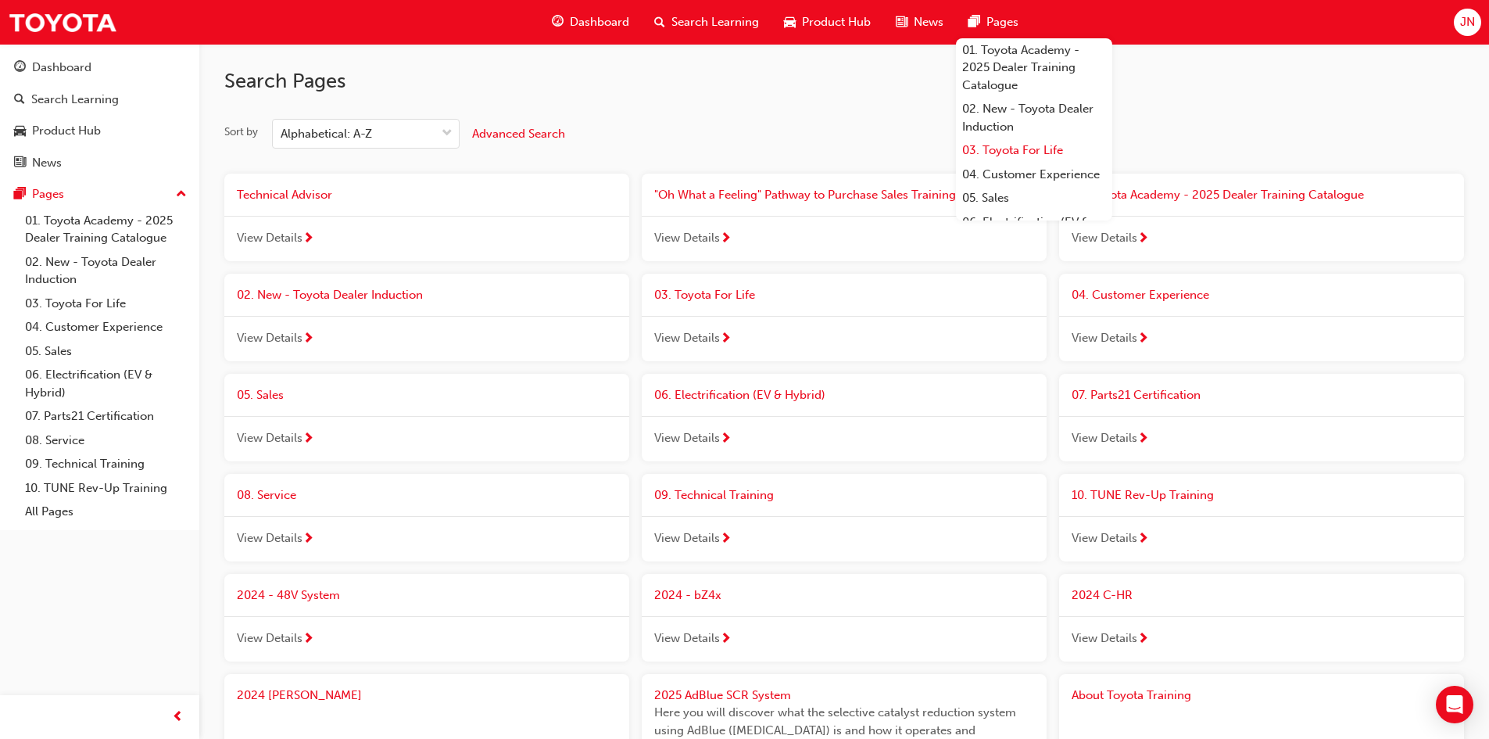
click at [1015, 151] on link "03. Toyota For Life" at bounding box center [1034, 150] width 156 height 24
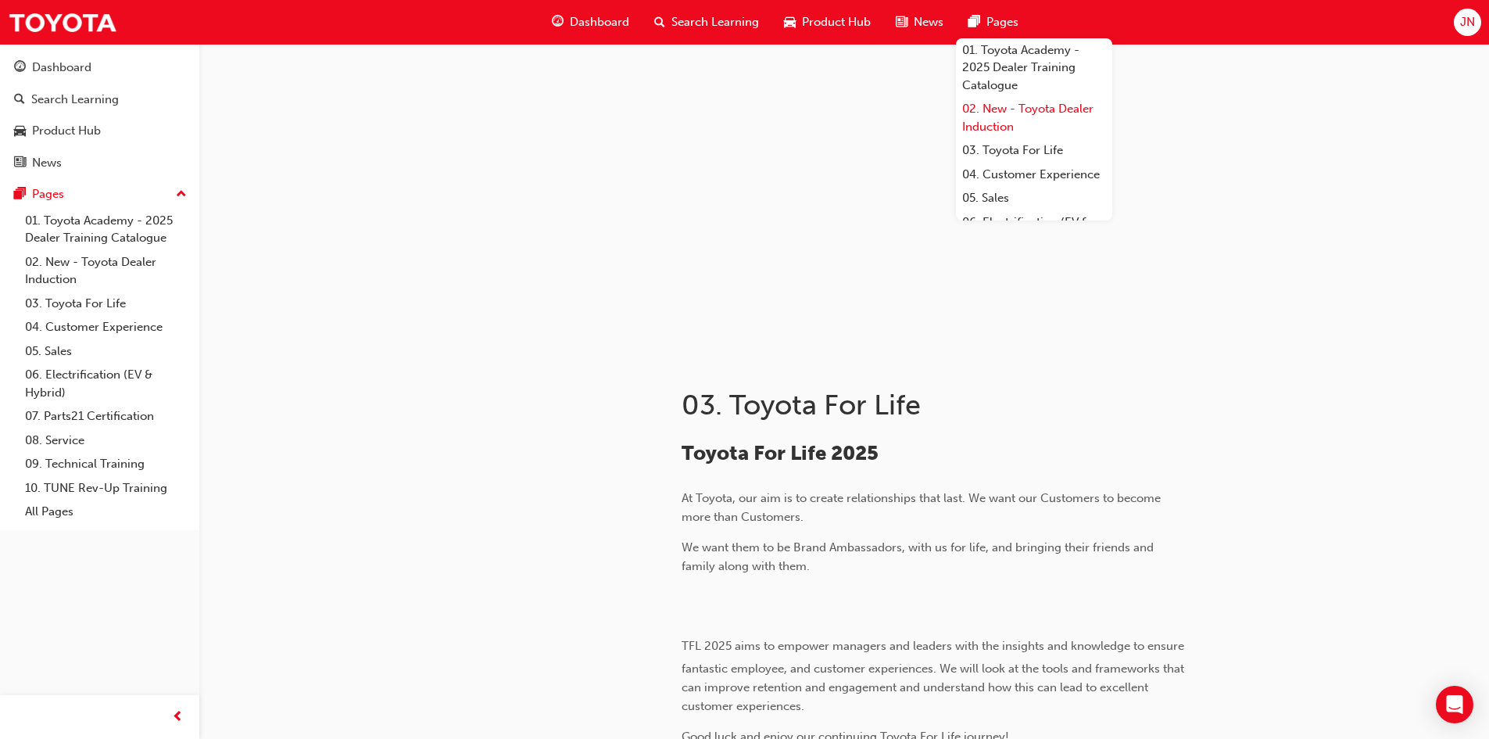
click at [1080, 110] on link "02. New - Toyota Dealer Induction" at bounding box center [1034, 117] width 156 height 41
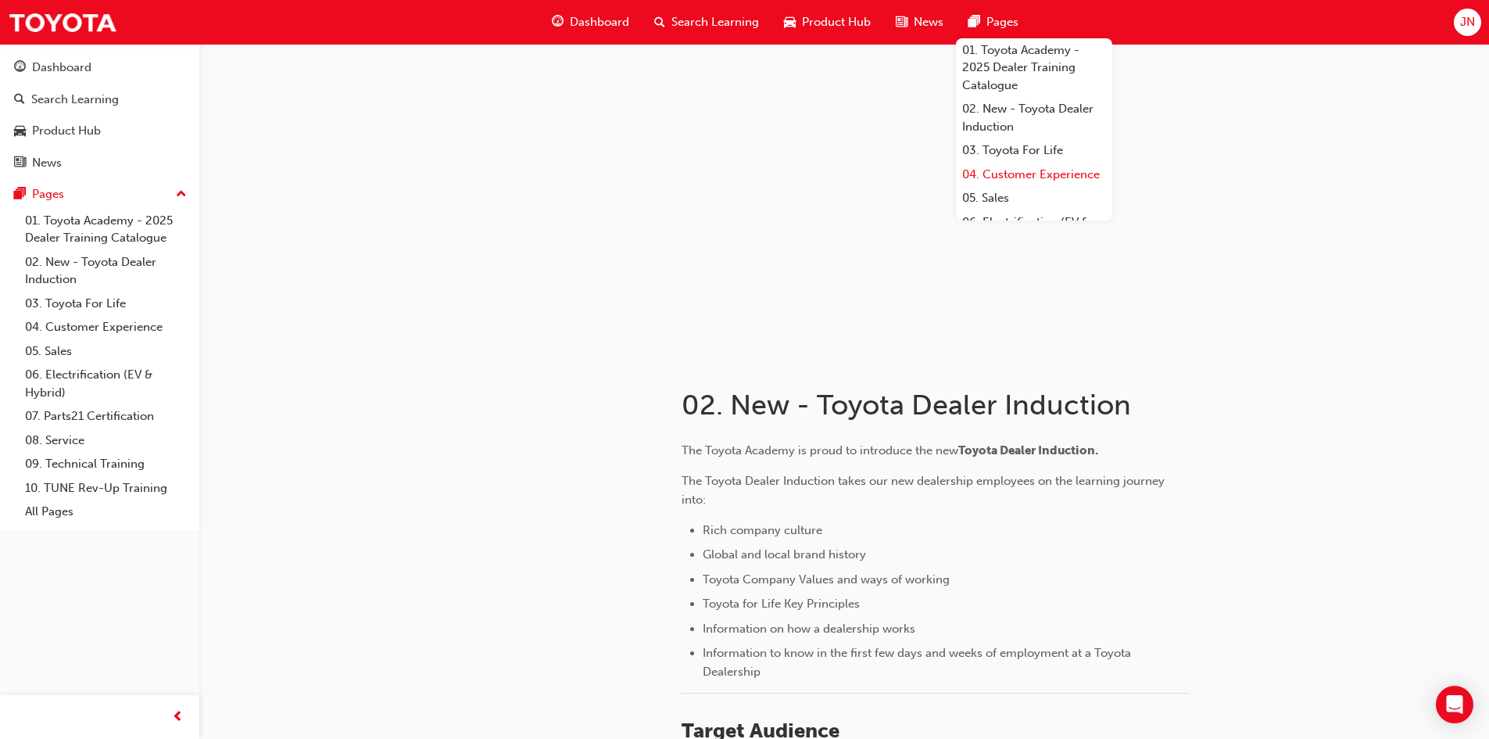
scroll to position [156, 0]
